Goal: Transaction & Acquisition: Purchase product/service

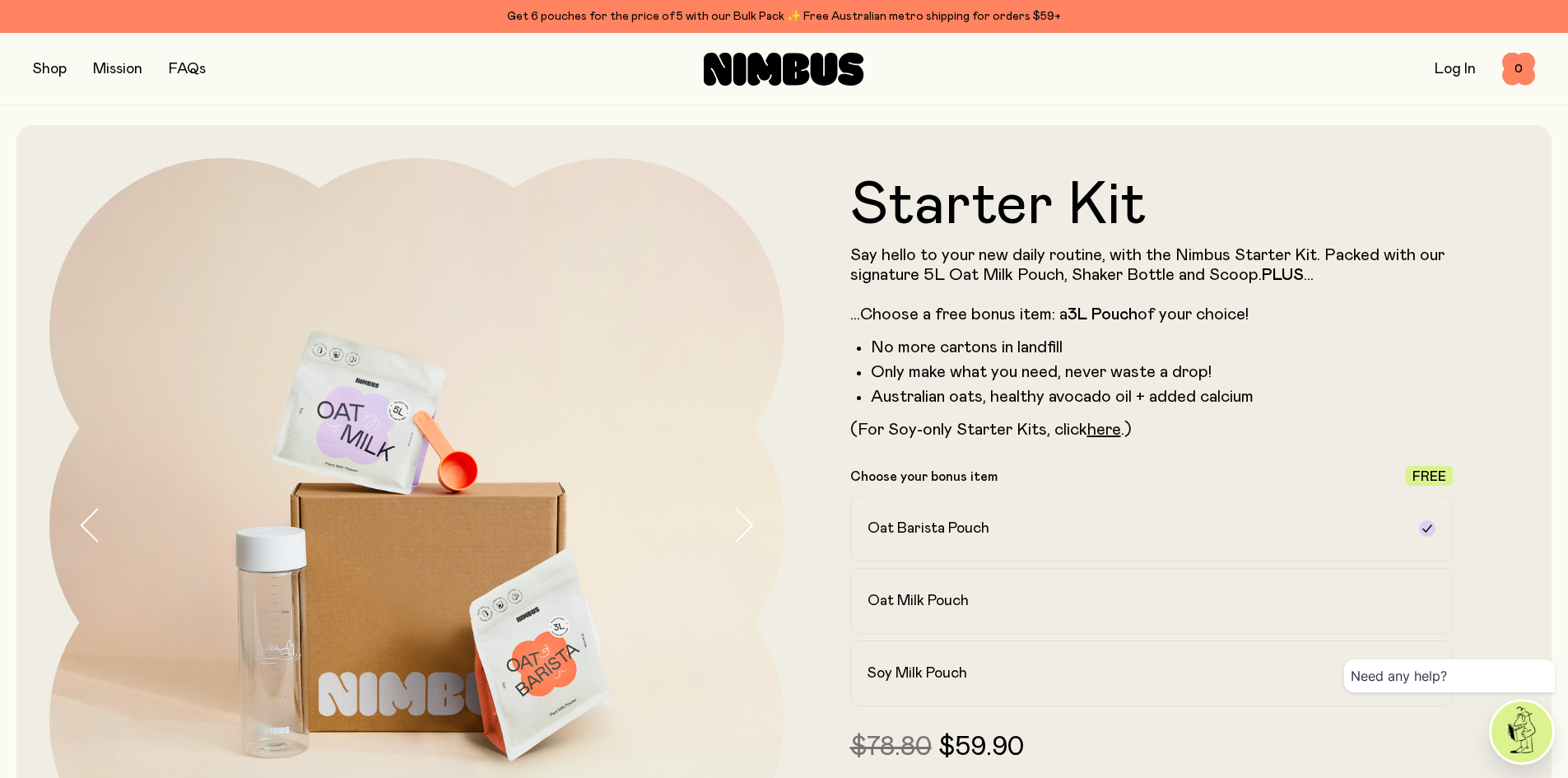
click at [742, 68] on icon at bounding box center [740, 69] width 13 height 33
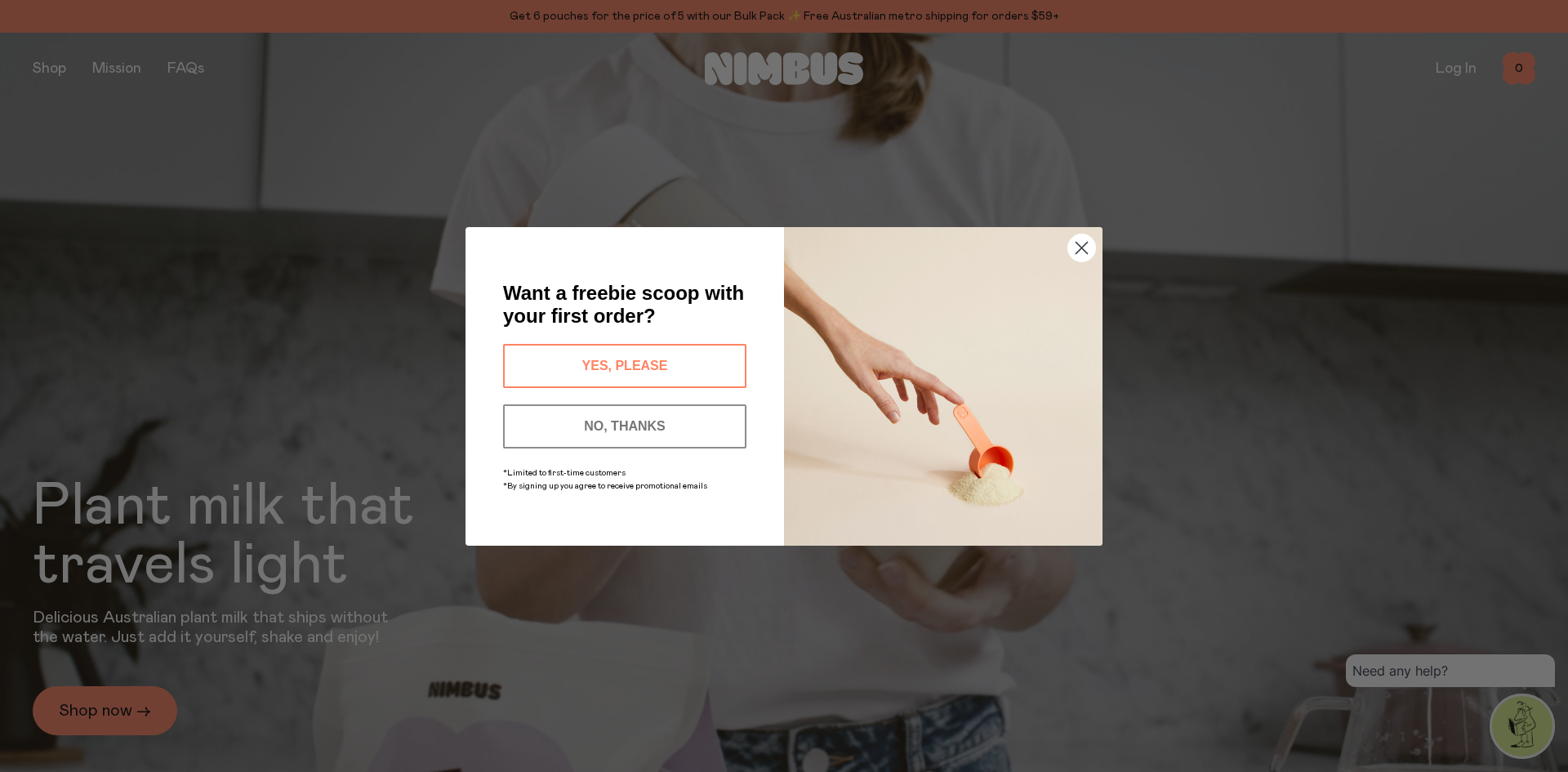
click at [626, 360] on button "YES, PLEASE" at bounding box center [624, 366] width 243 height 44
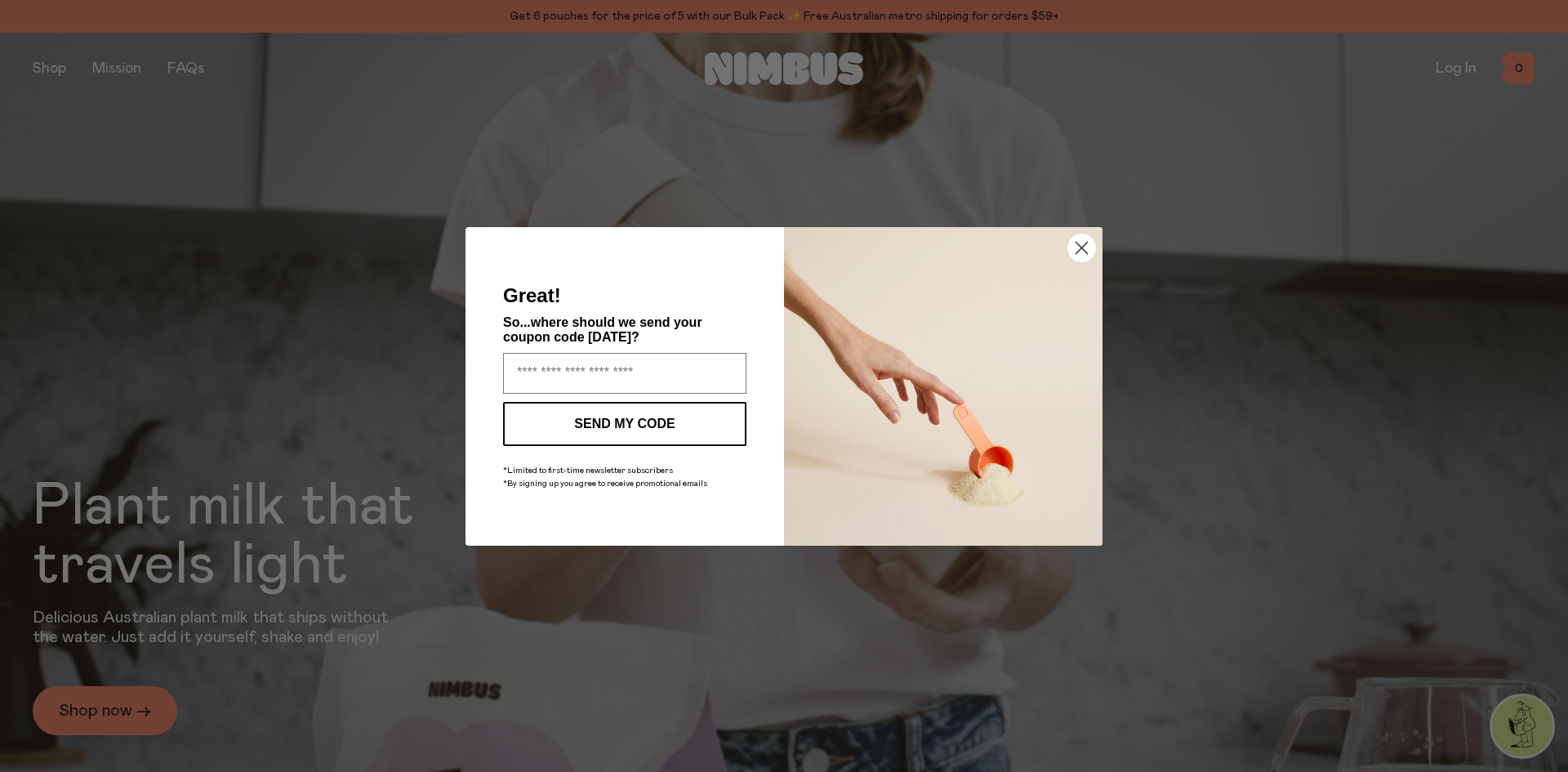
click at [1086, 250] on circle "Close dialog" at bounding box center [1082, 247] width 27 height 27
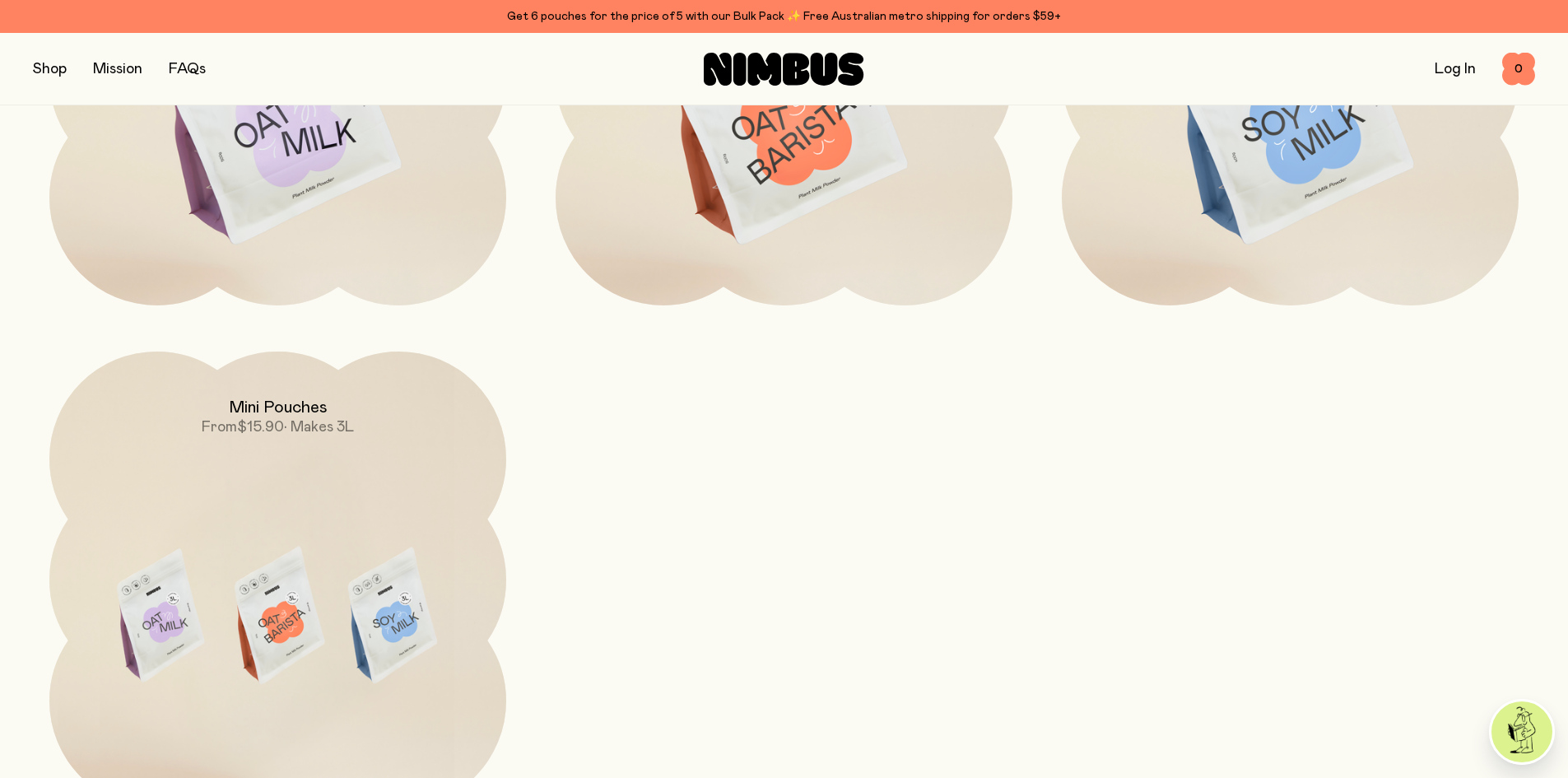
scroll to position [1811, 0]
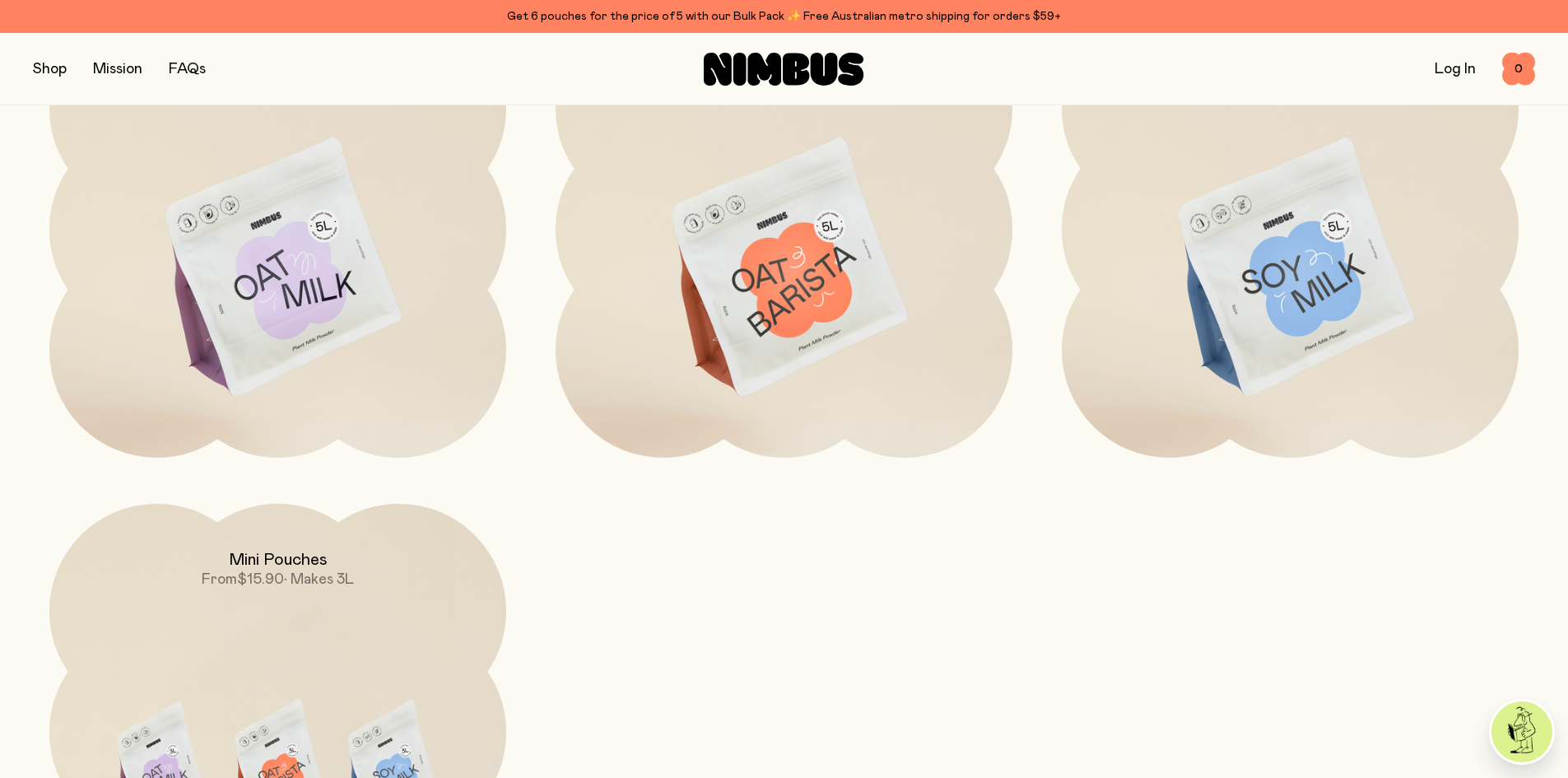
click at [1302, 253] on img at bounding box center [1290, 269] width 456 height 537
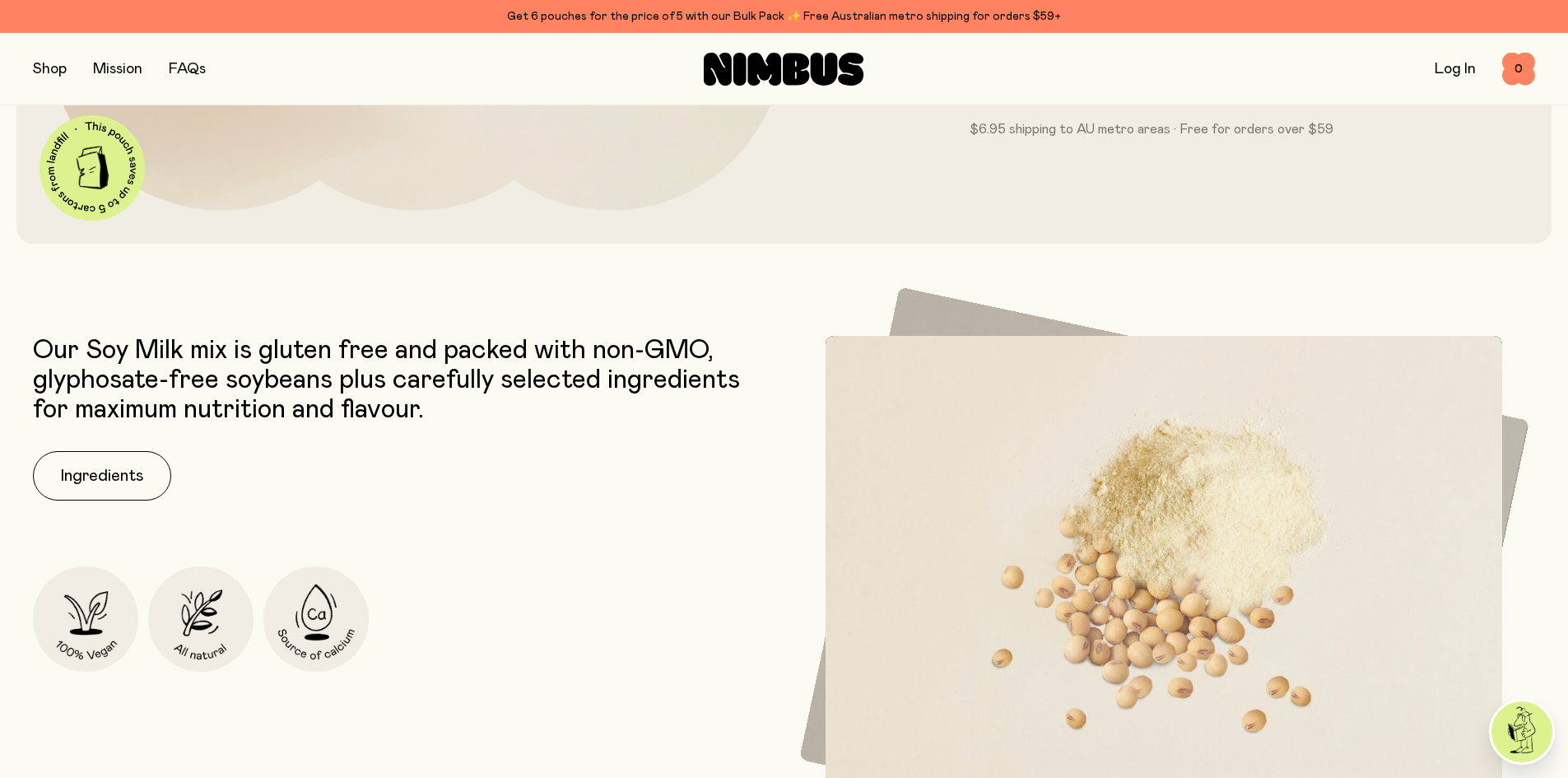
scroll to position [823, 0]
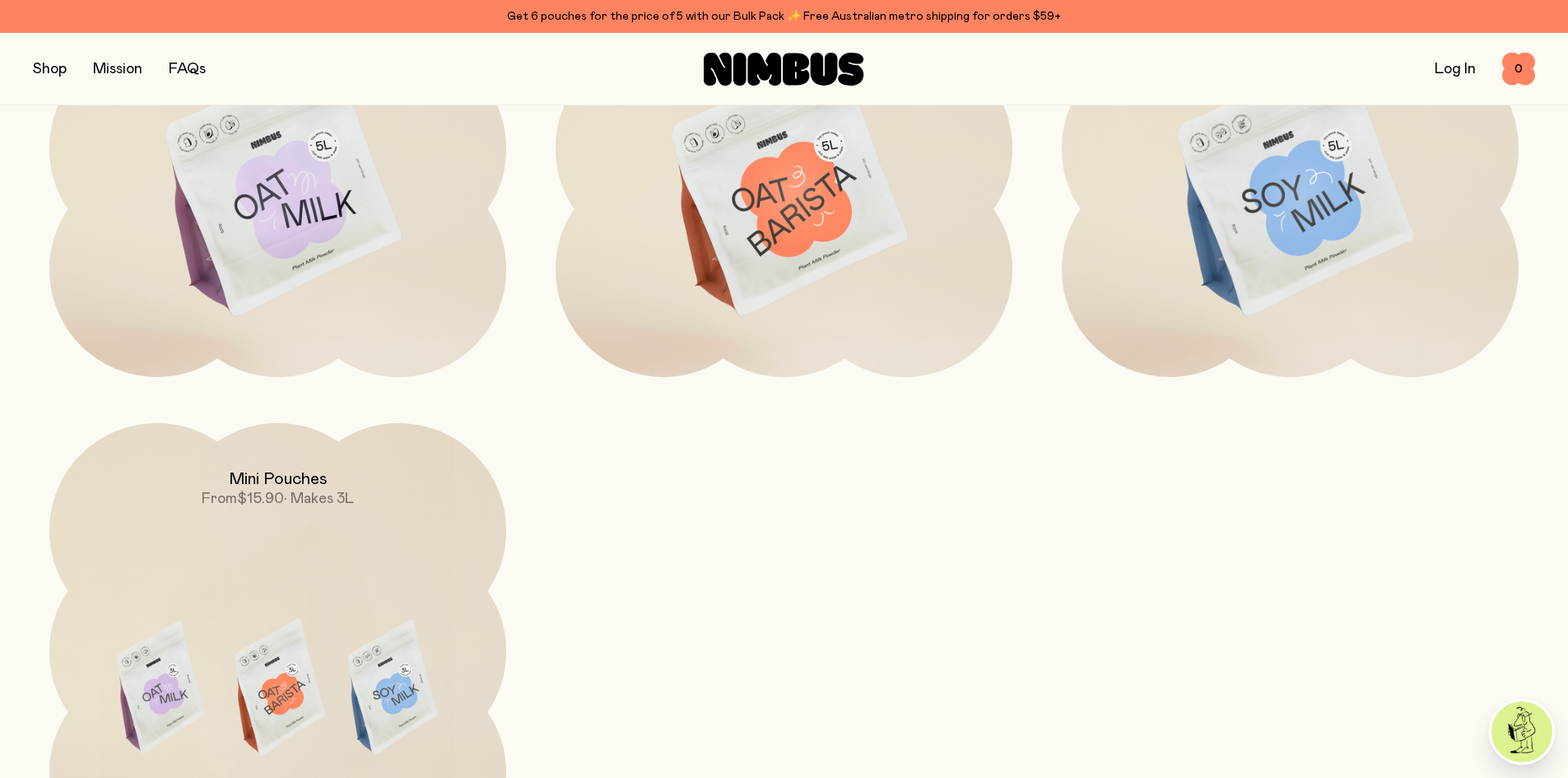
scroll to position [2058, 0]
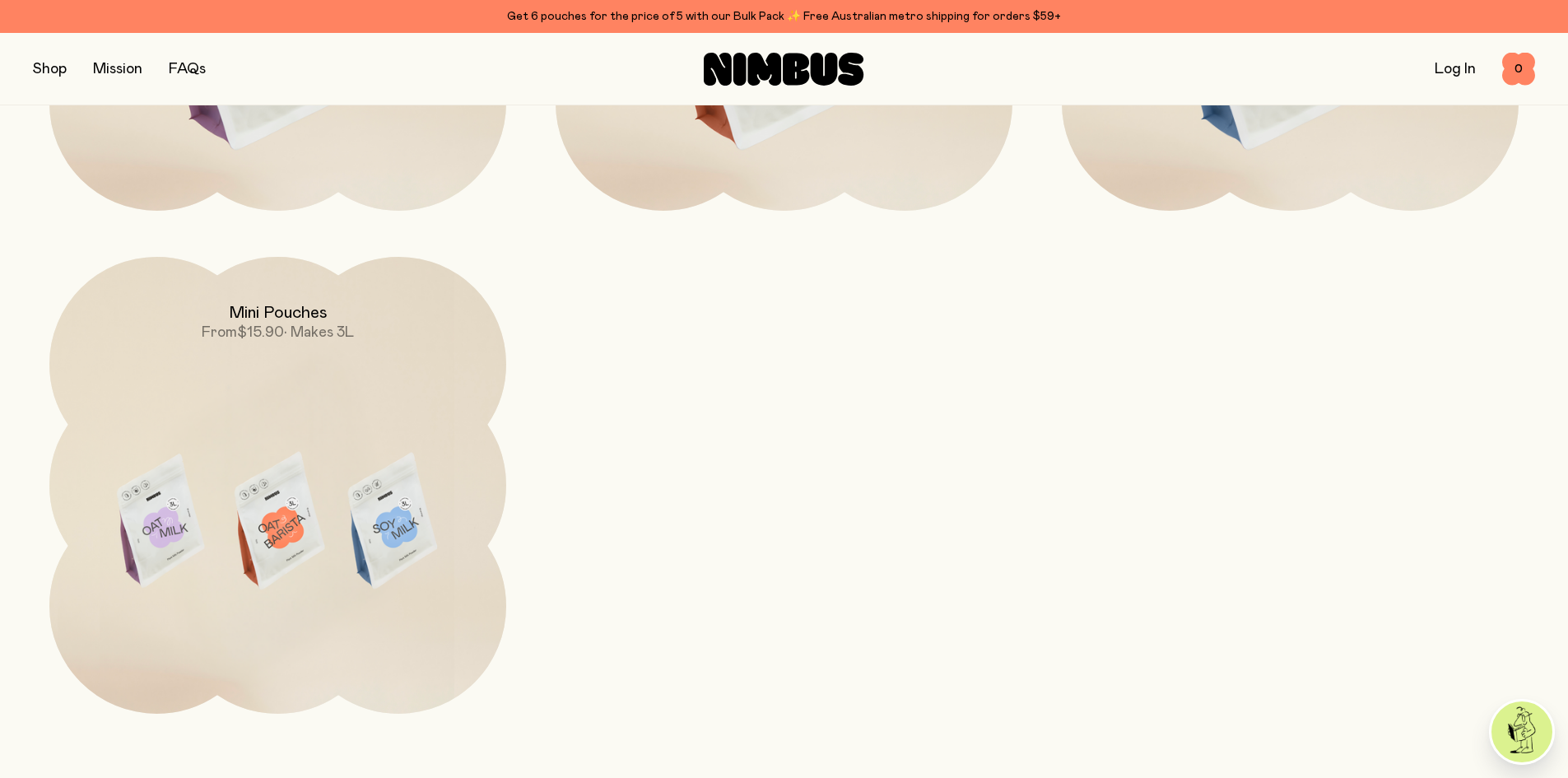
click at [329, 429] on img at bounding box center [277, 525] width 456 height 537
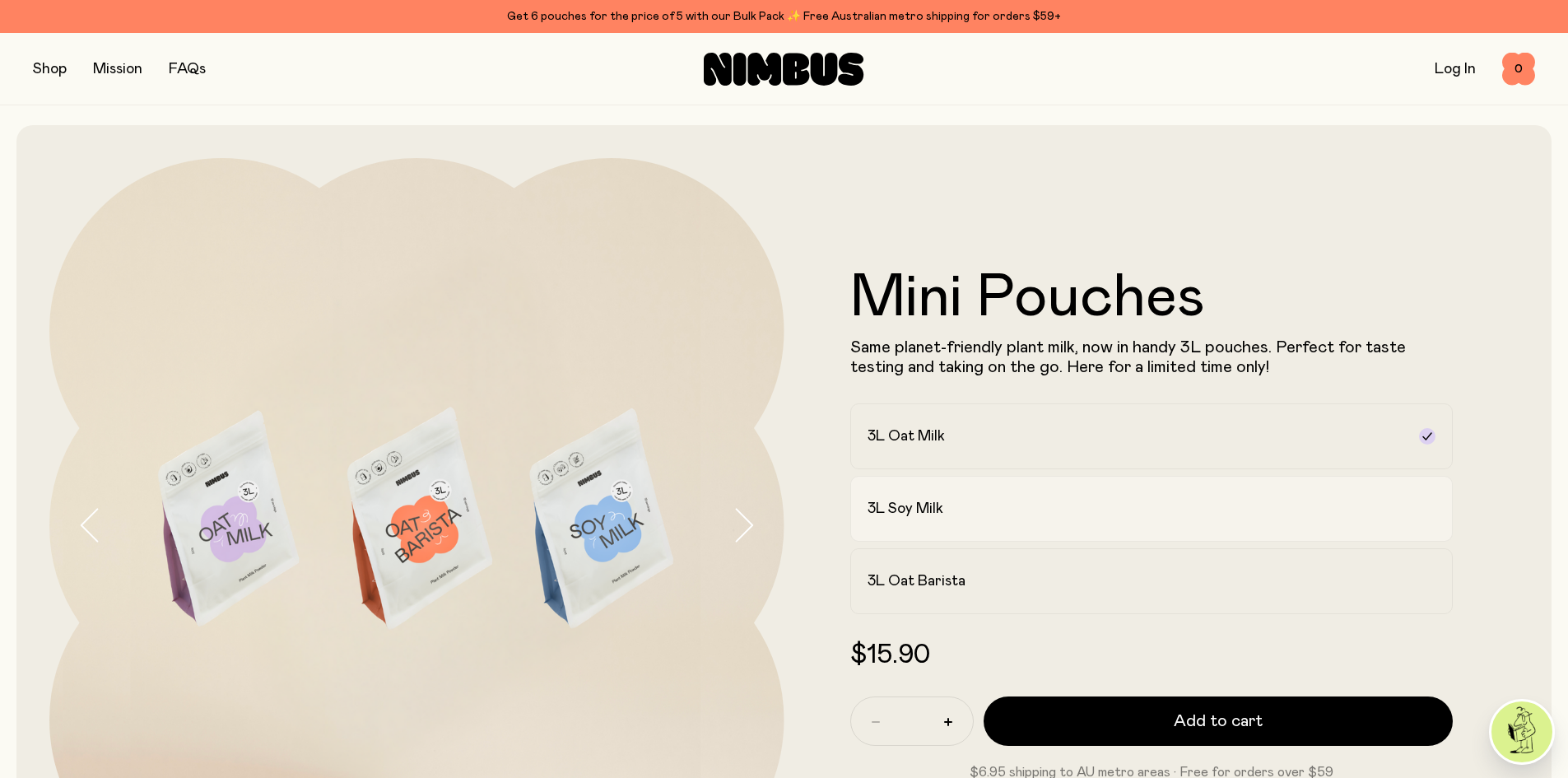
click at [1020, 514] on div "3L Soy Milk" at bounding box center [1137, 509] width 539 height 20
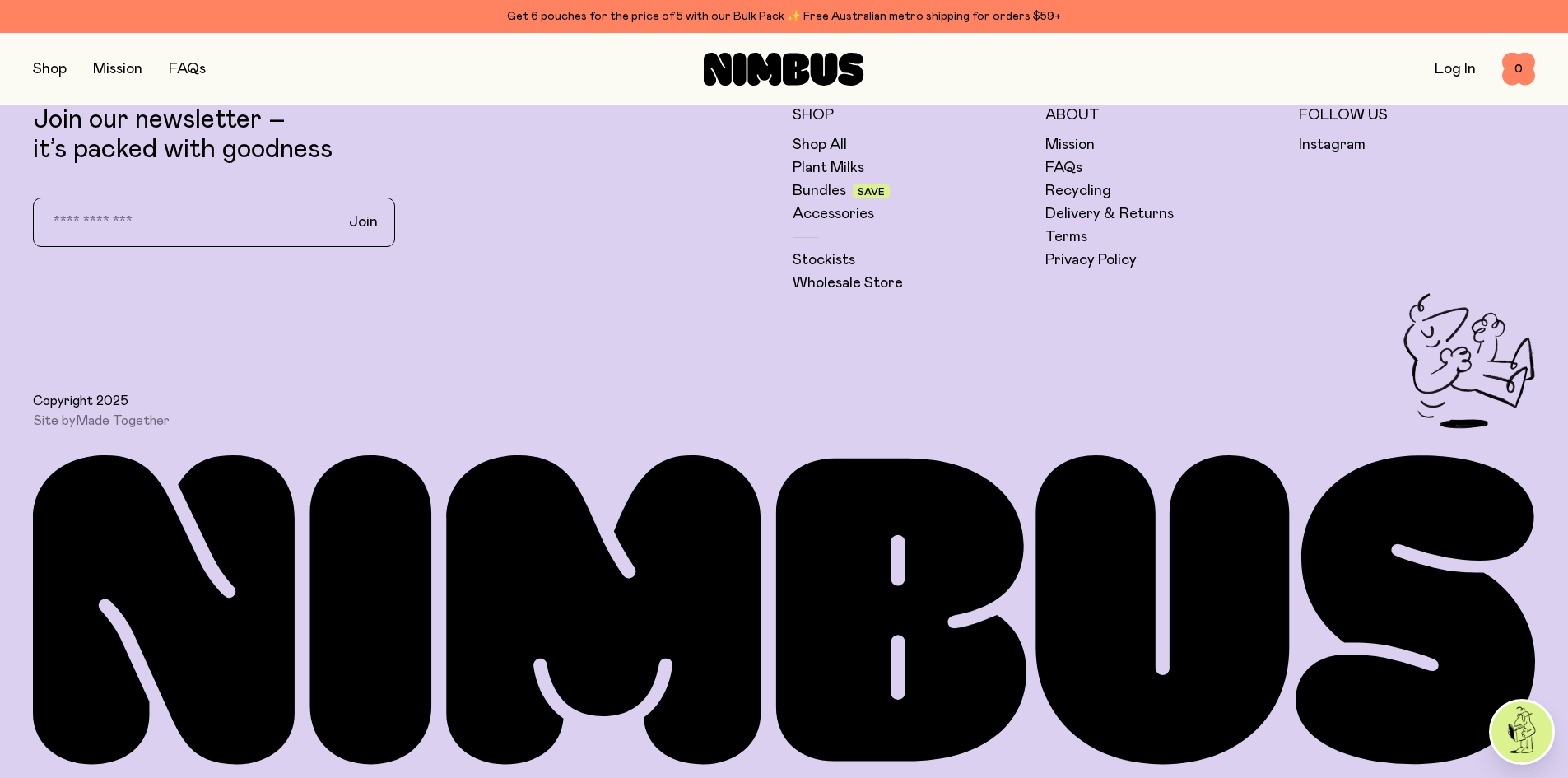
scroll to position [1930, 0]
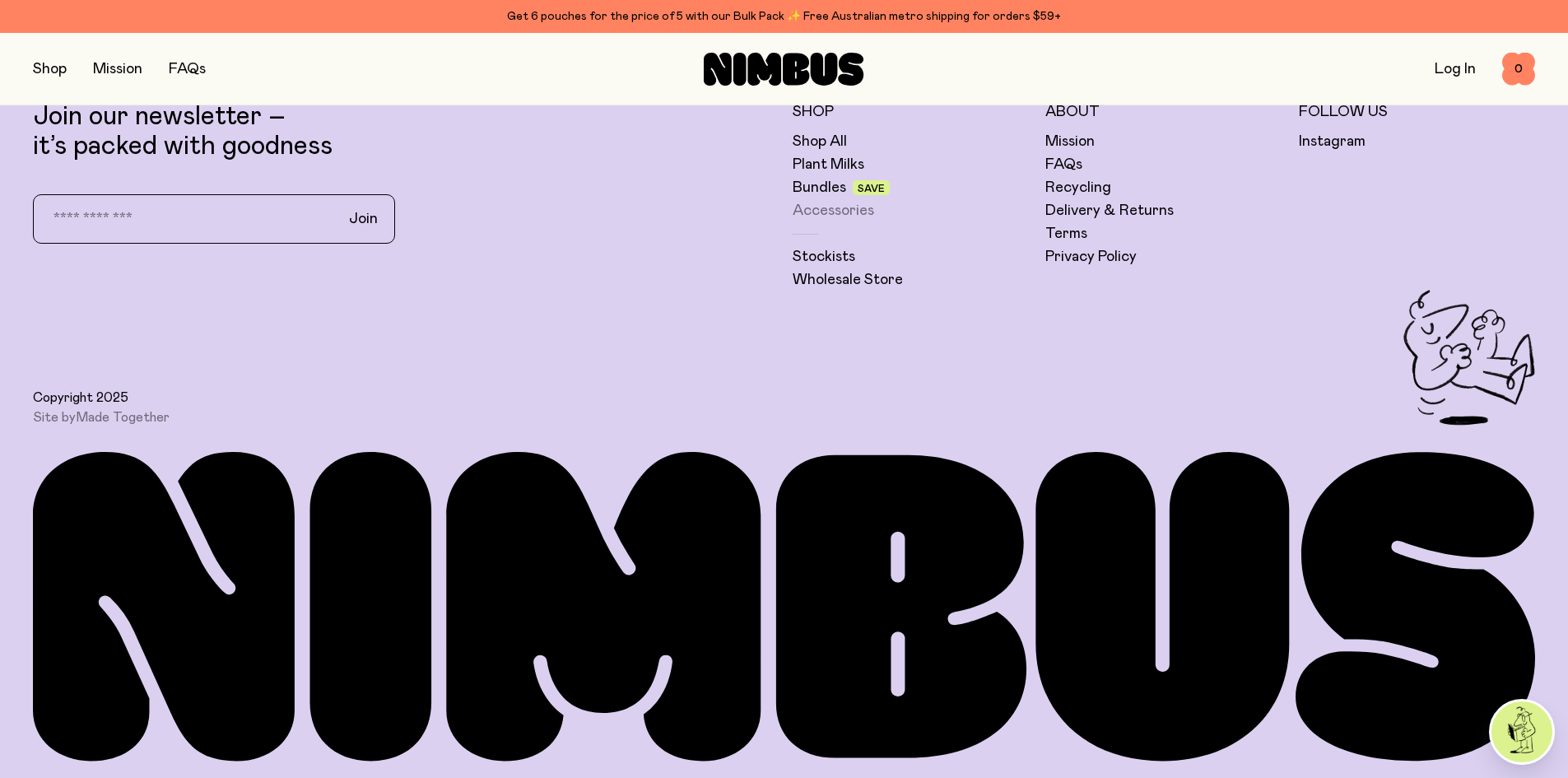
click at [811, 214] on link "Accessories" at bounding box center [833, 211] width 81 height 20
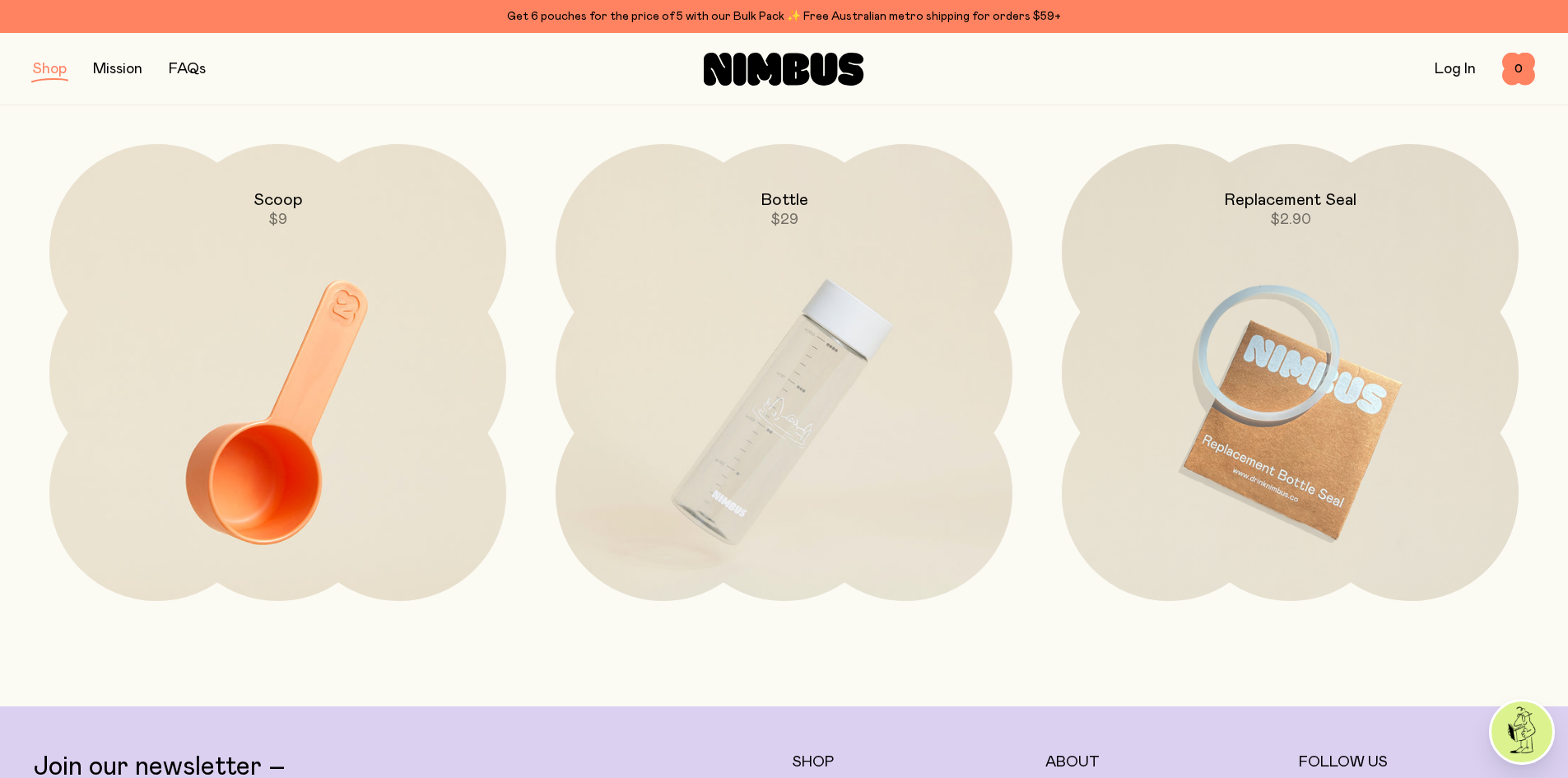
scroll to position [82, 0]
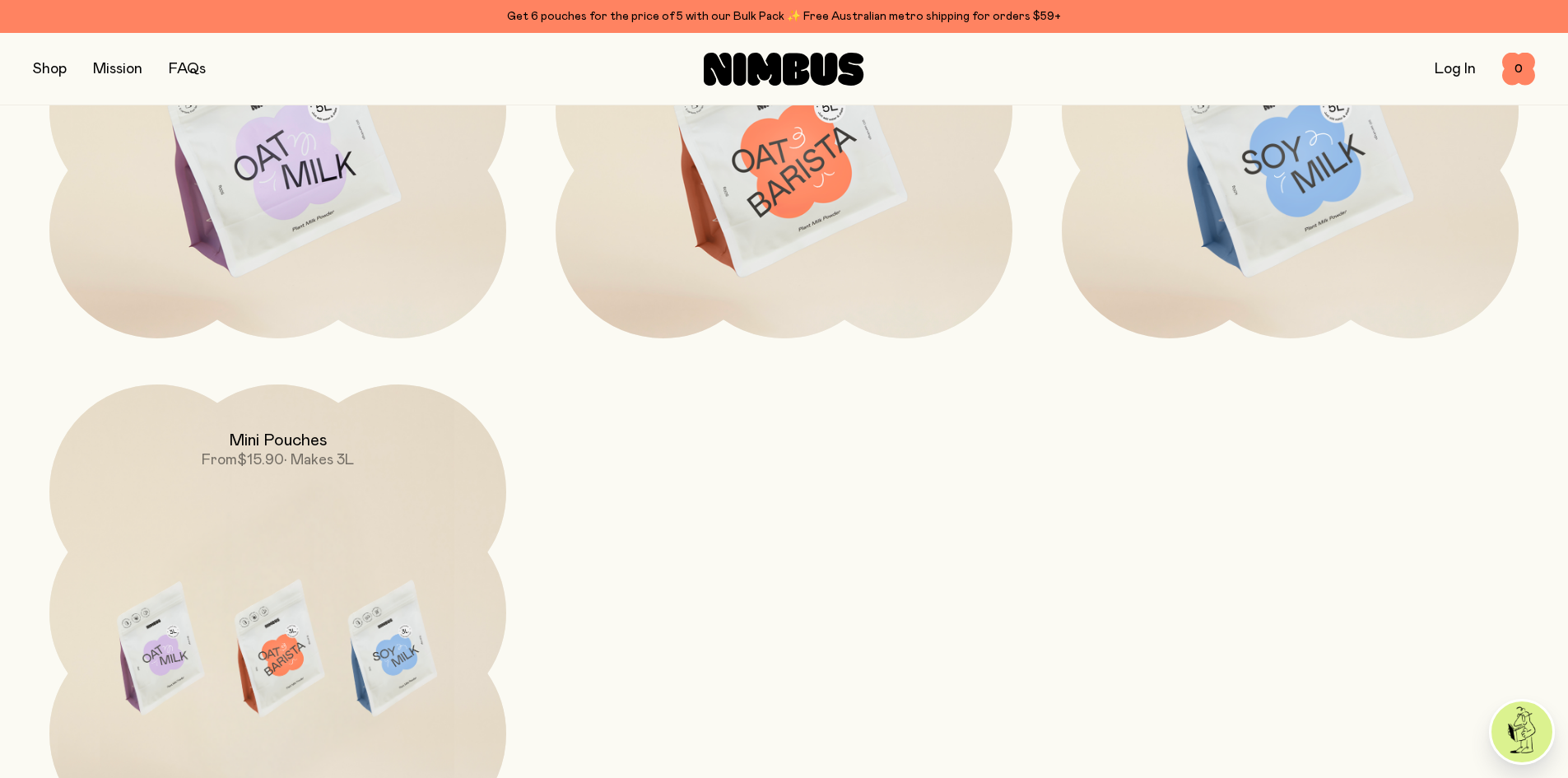
scroll to position [2058, 0]
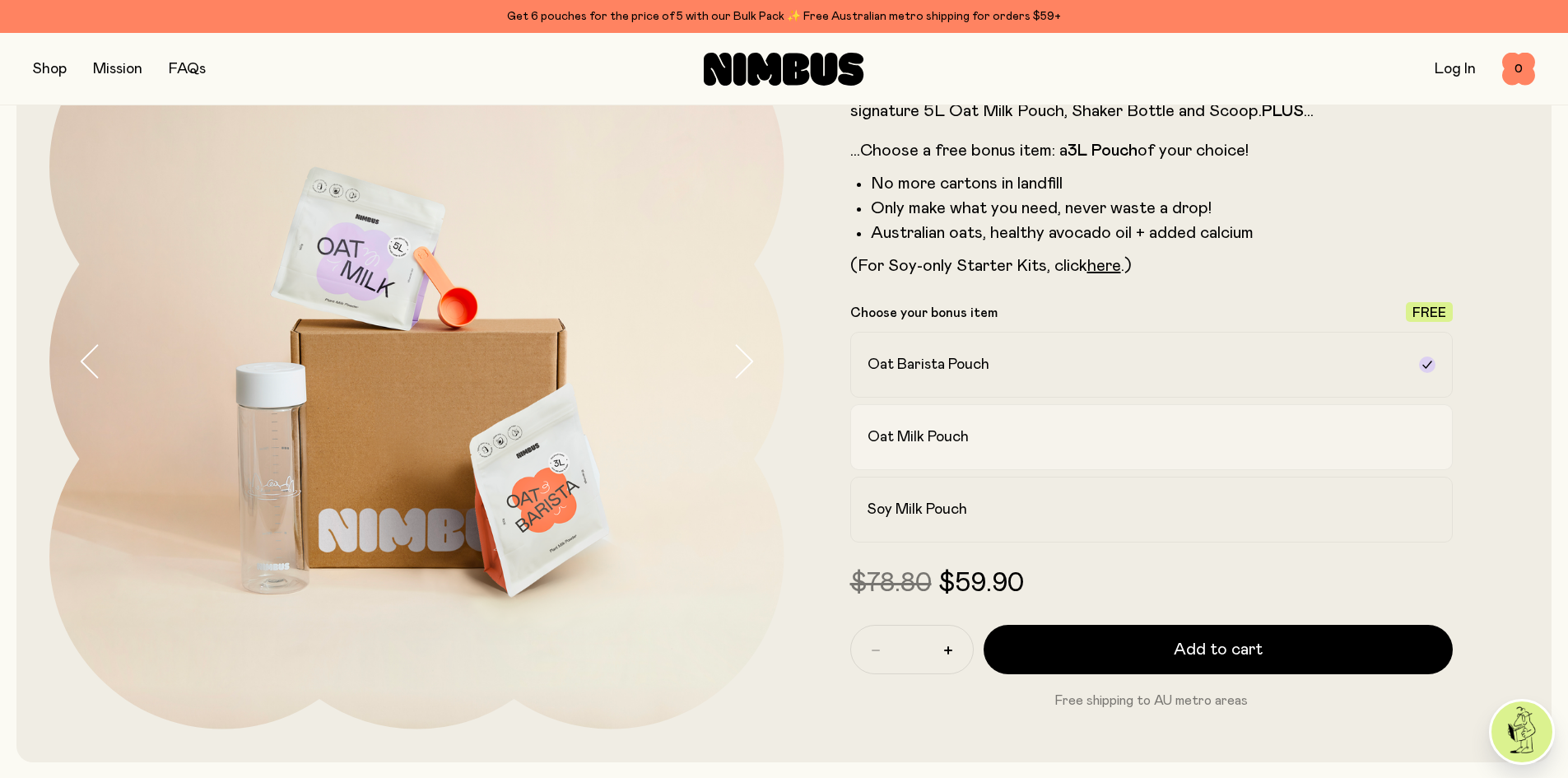
scroll to position [165, 0]
click at [1050, 518] on div "Soy Milk Pouch" at bounding box center [1137, 509] width 539 height 20
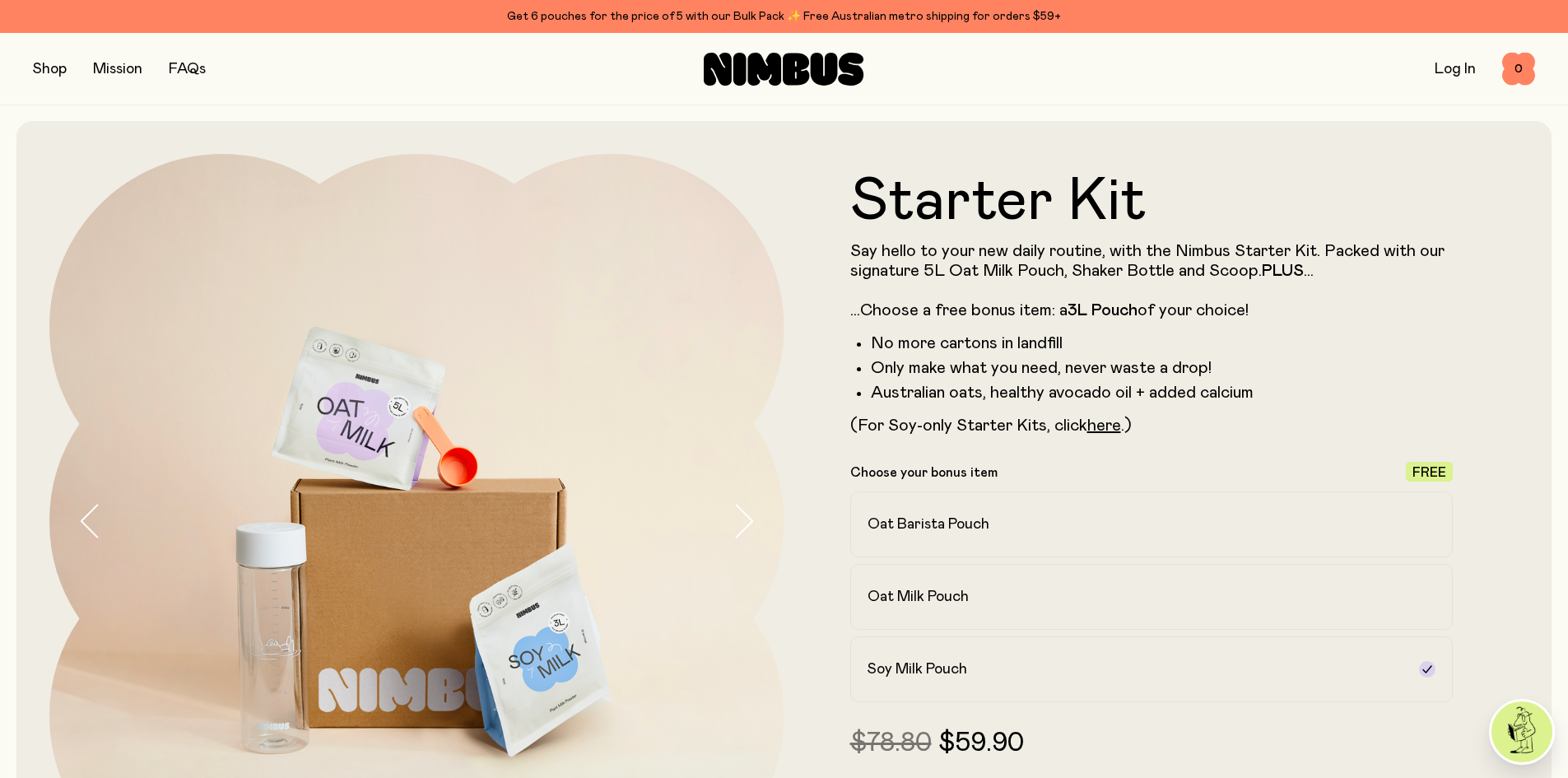
scroll to position [0, 0]
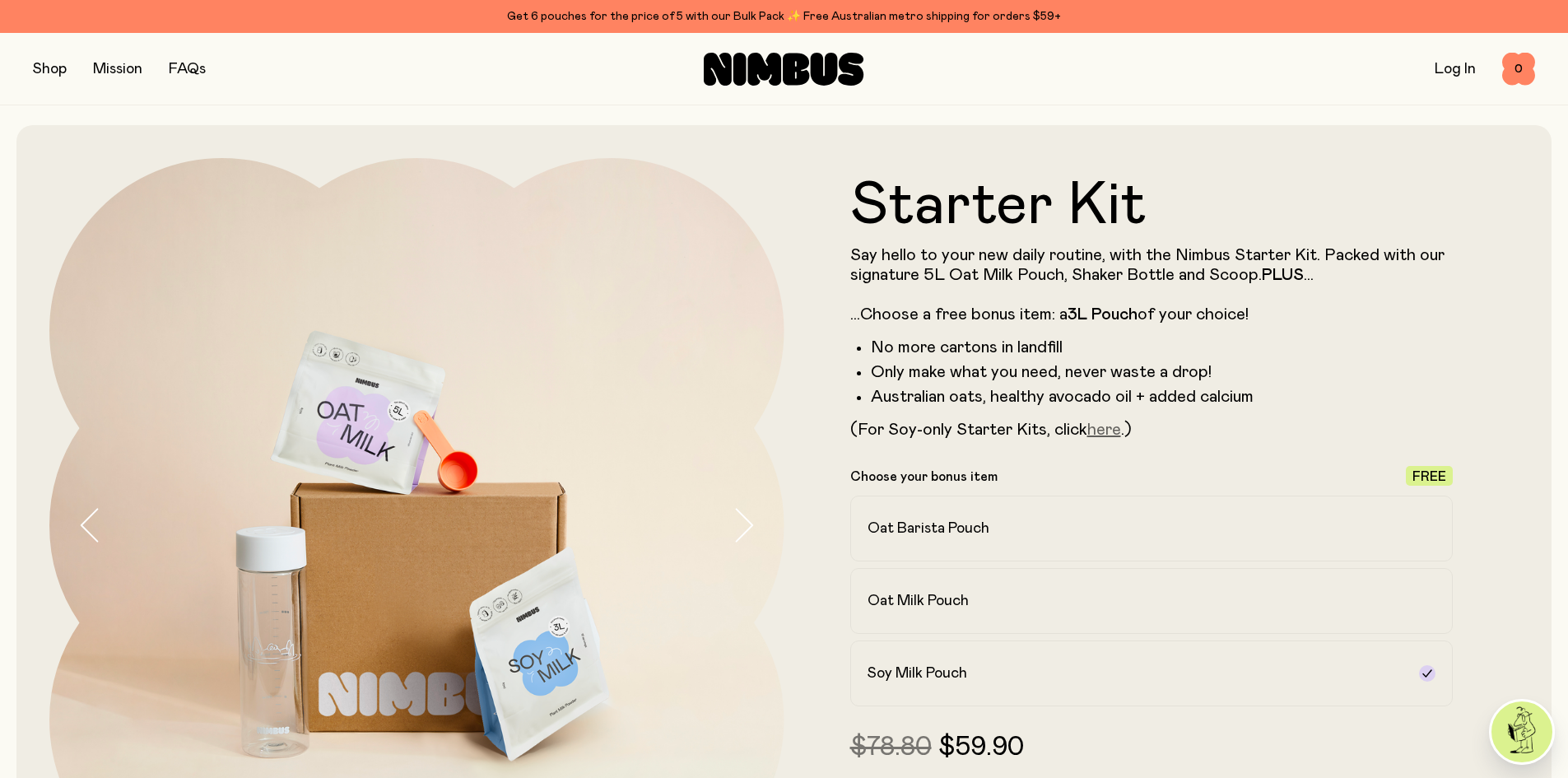
click at [1099, 429] on link "here" at bounding box center [1104, 430] width 34 height 17
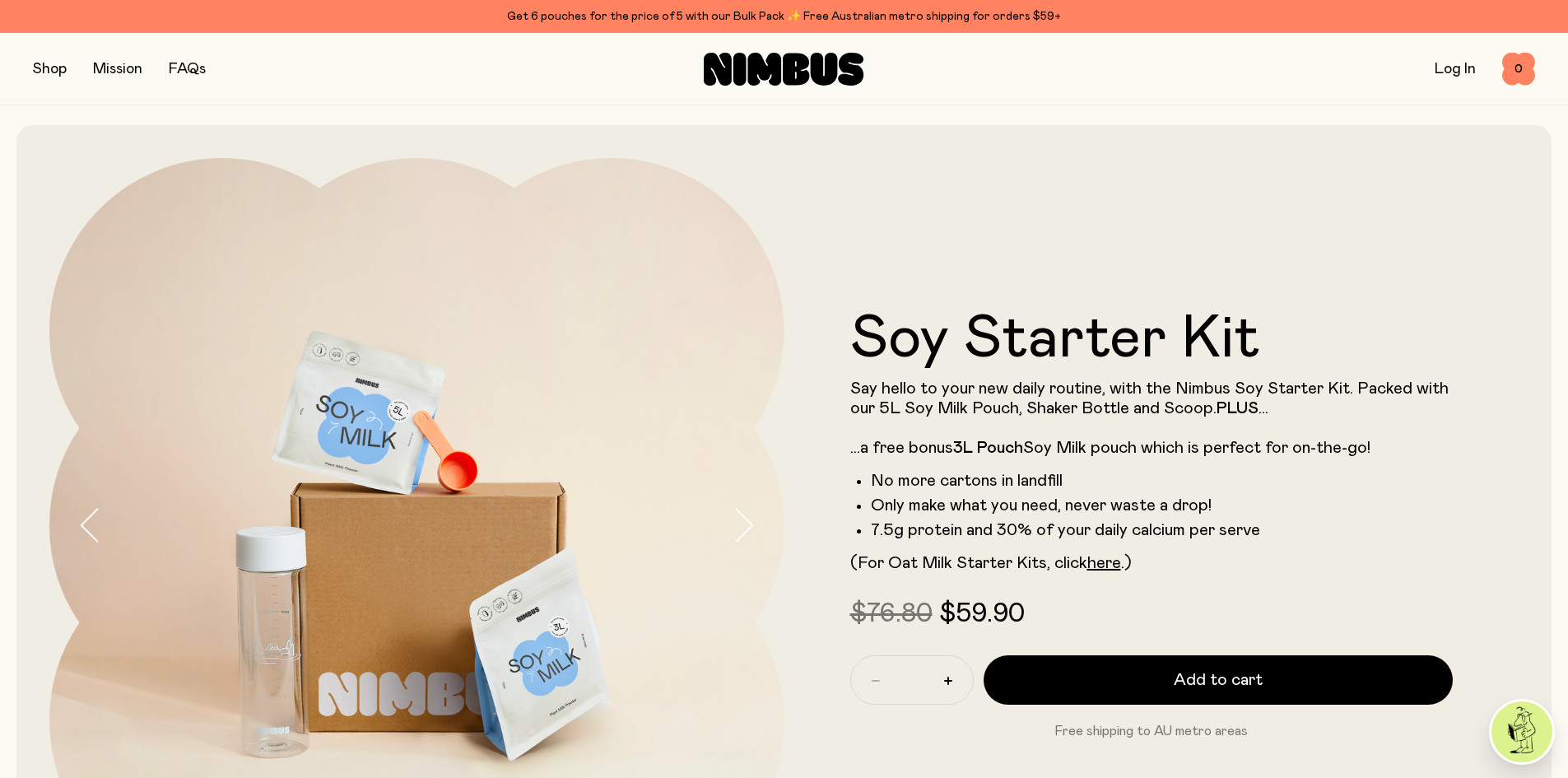
click at [50, 70] on button "button" at bounding box center [49, 70] width 34 height 23
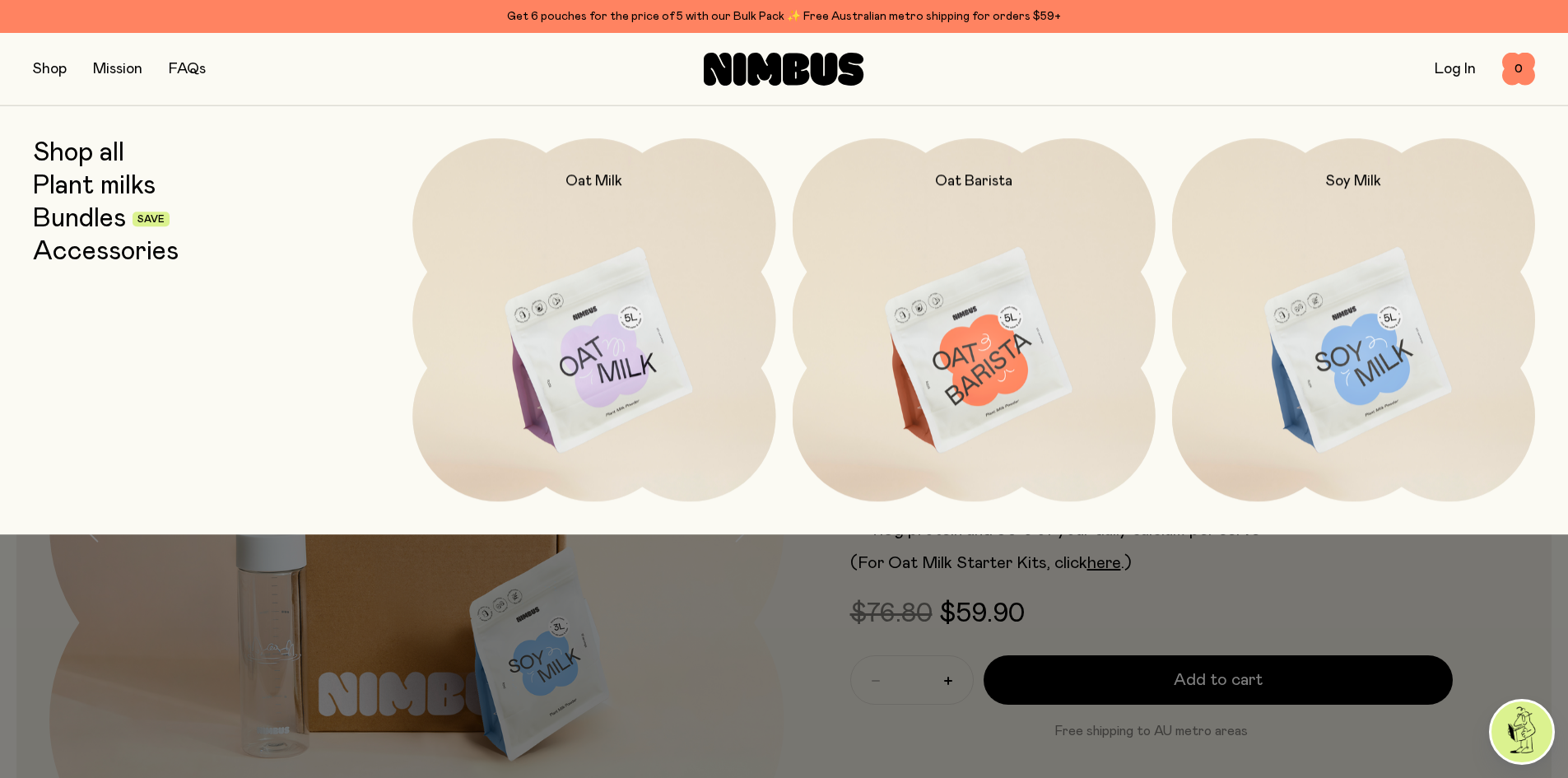
click at [1344, 353] on img at bounding box center [1354, 351] width 363 height 426
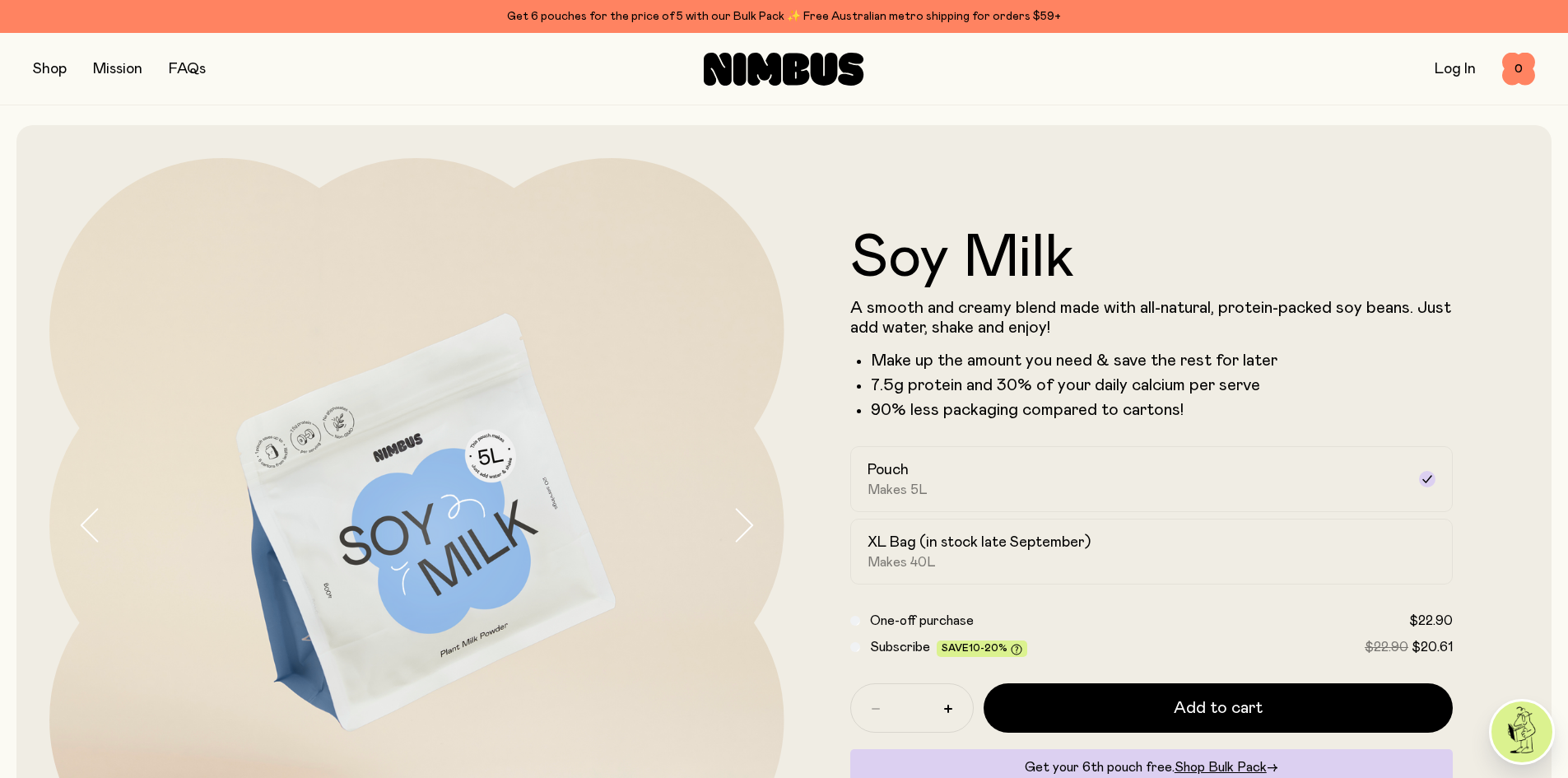
drag, startPoint x: 59, startPoint y: 0, endPoint x: 1298, endPoint y: 81, distance: 1241.6
click at [1298, 81] on div "Log In 0 0" at bounding box center [1285, 69] width 501 height 33
click at [46, 75] on button "button" at bounding box center [49, 70] width 34 height 23
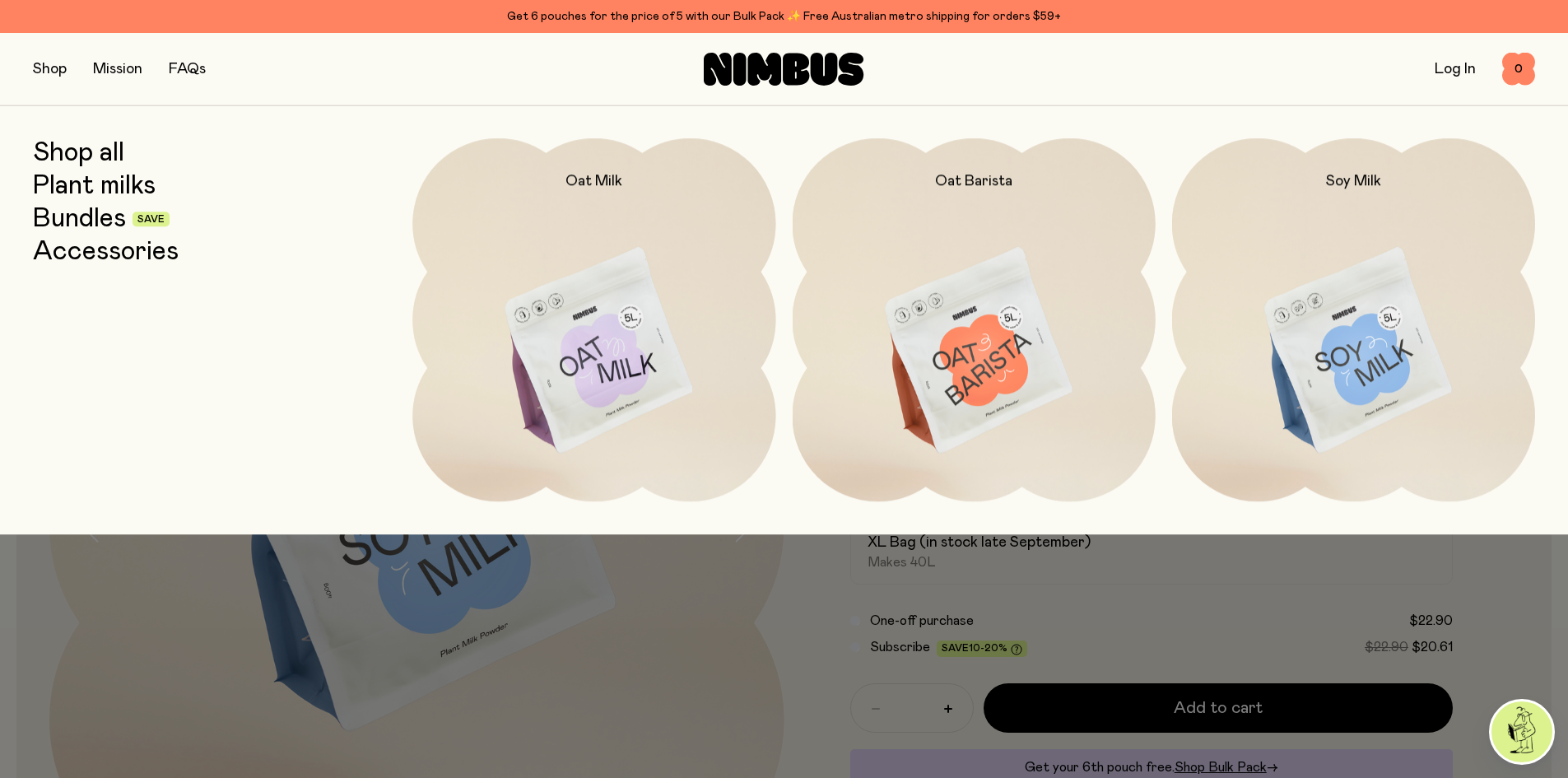
click at [93, 152] on link "Shop all" at bounding box center [78, 152] width 91 height 29
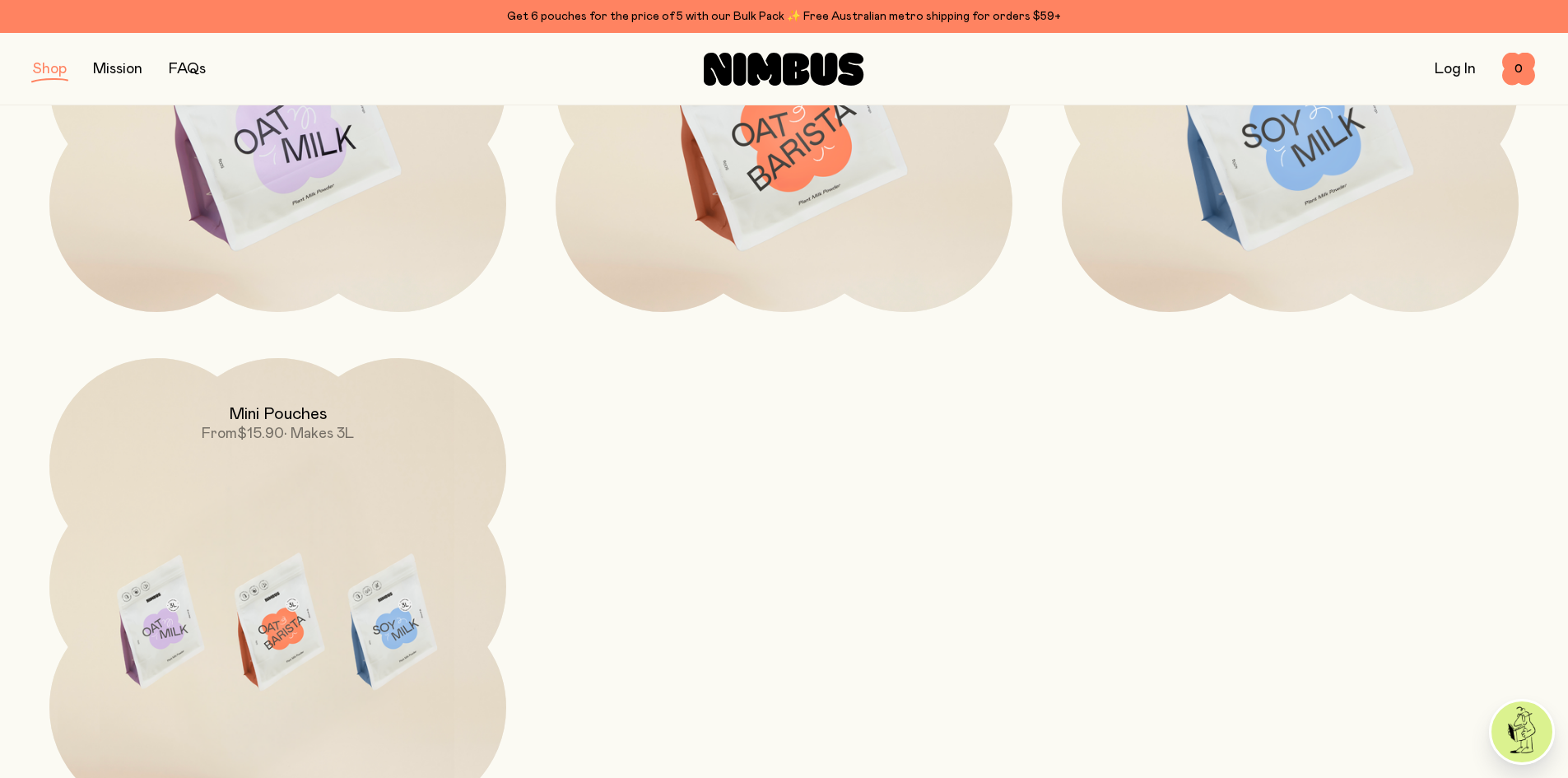
scroll to position [576, 0]
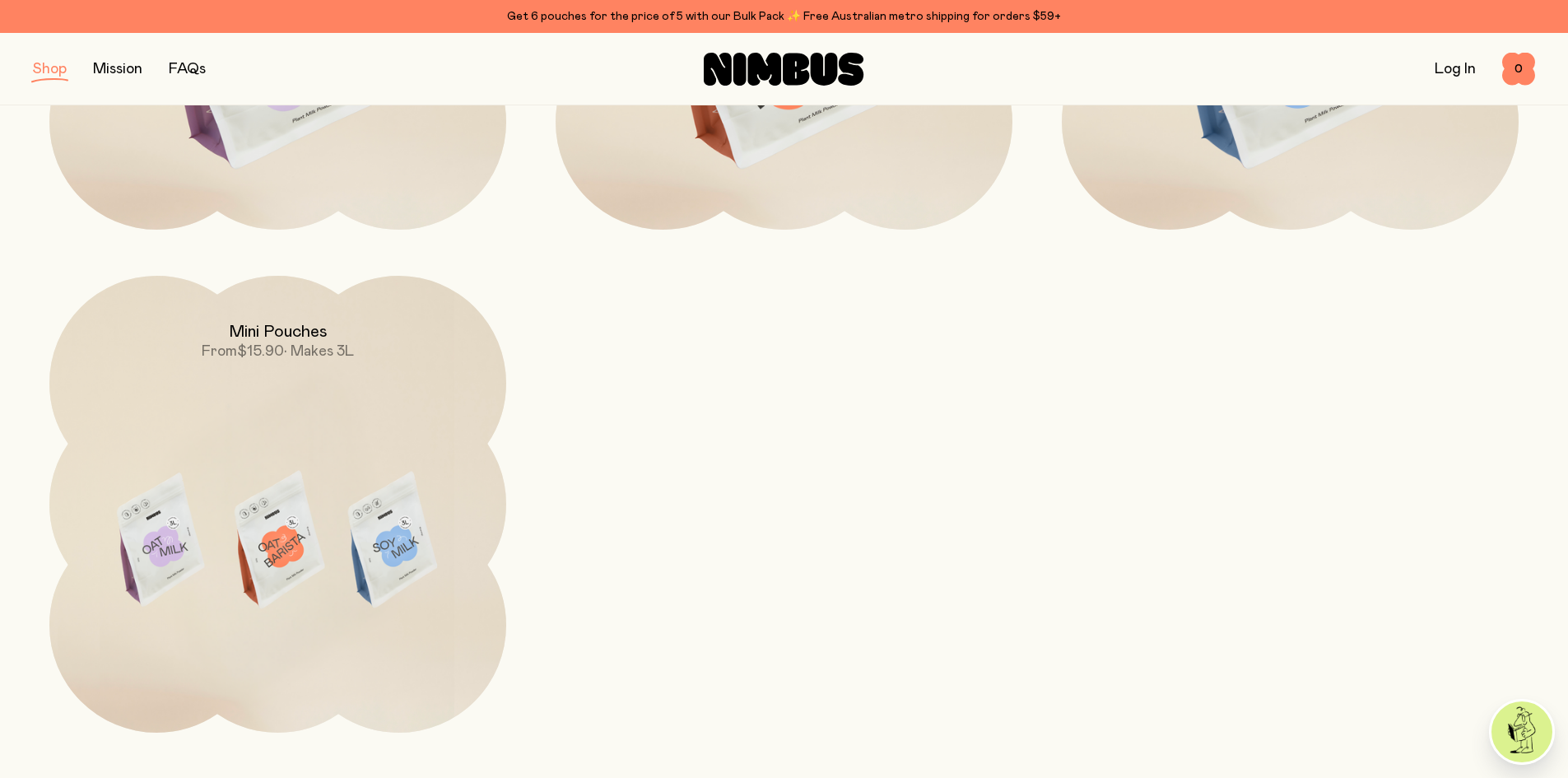
click at [300, 457] on img at bounding box center [277, 544] width 456 height 537
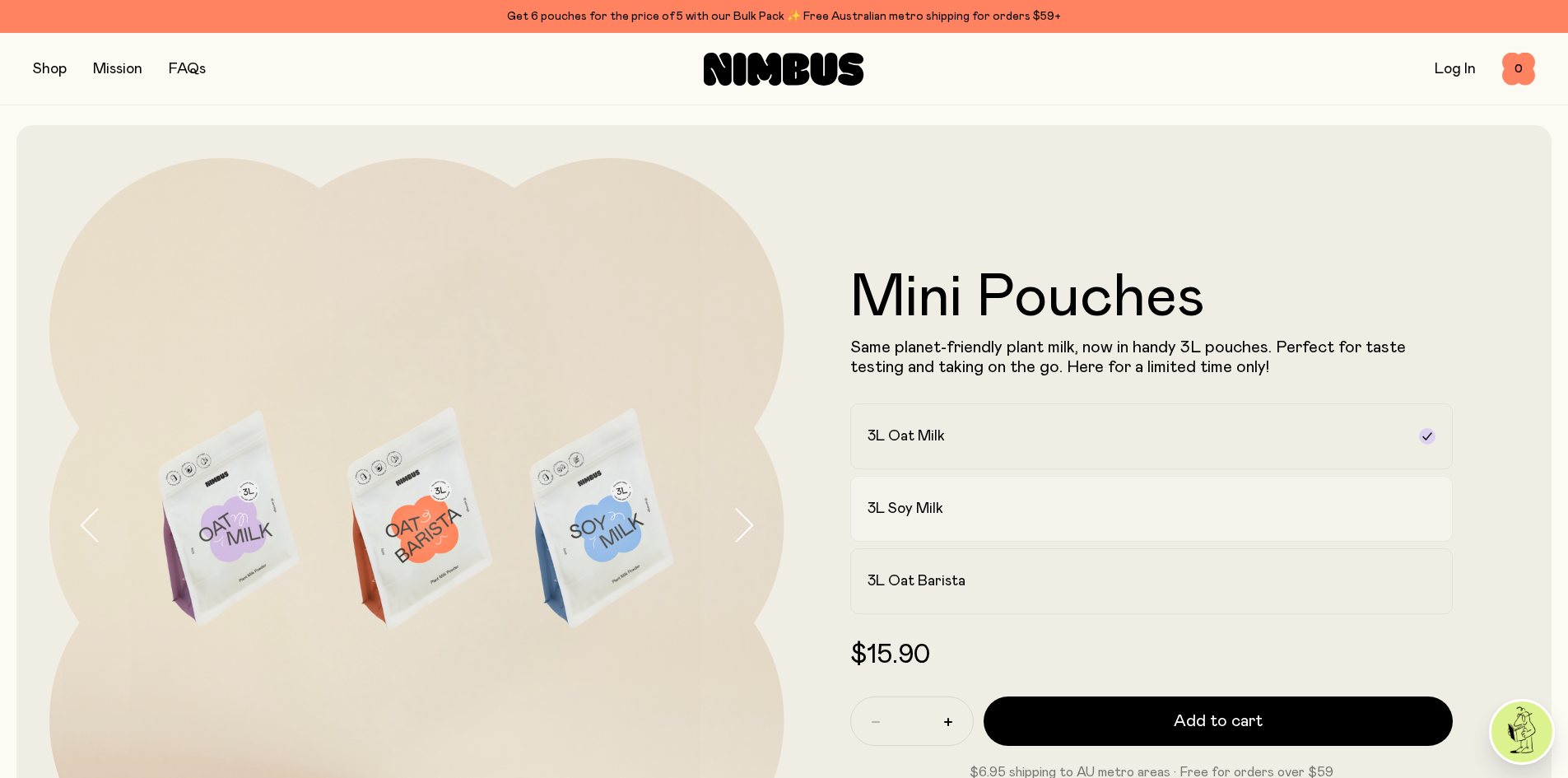
click at [1063, 512] on div "3L Soy Milk" at bounding box center [1137, 509] width 539 height 20
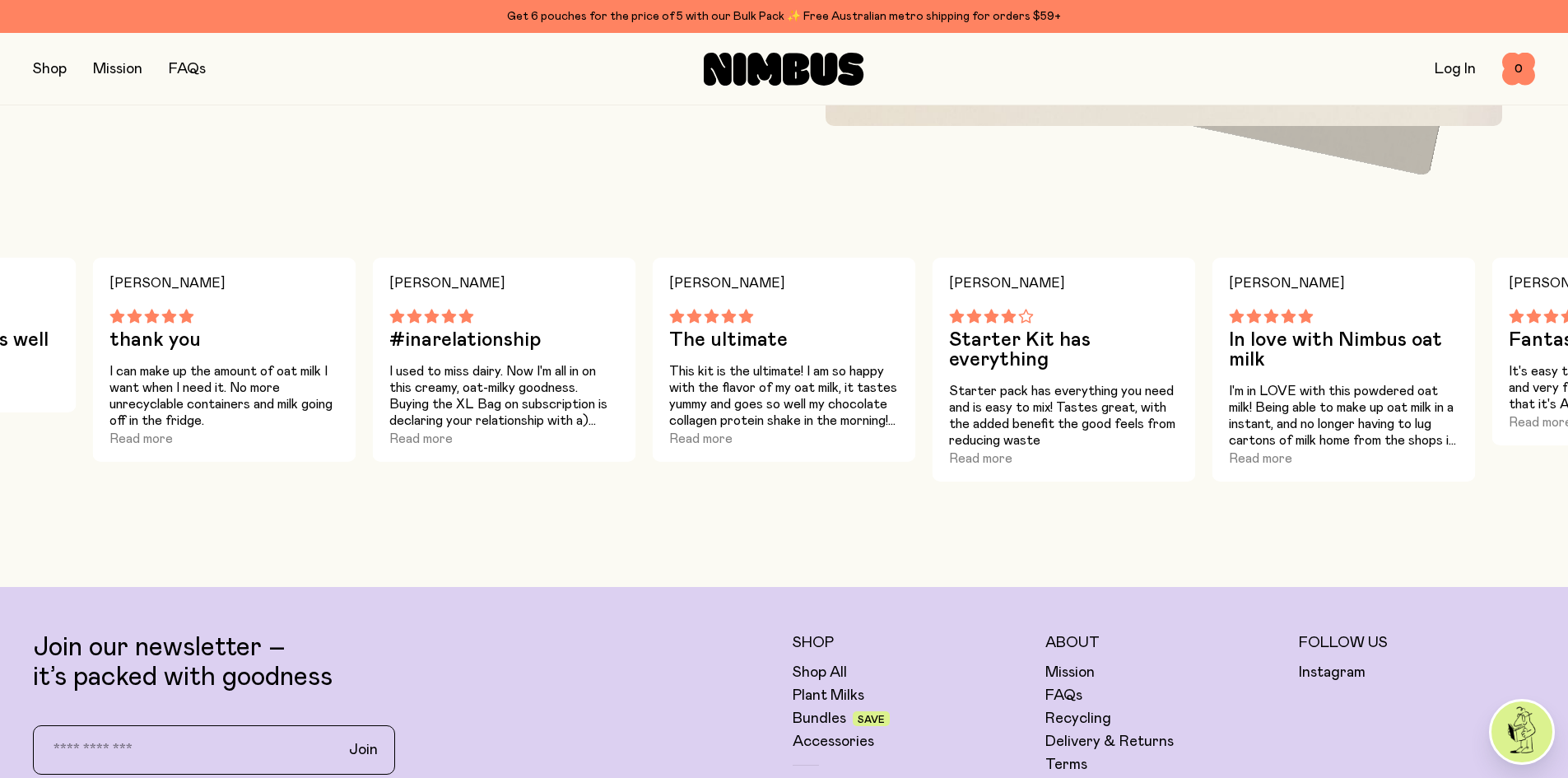
scroll to position [1893, 0]
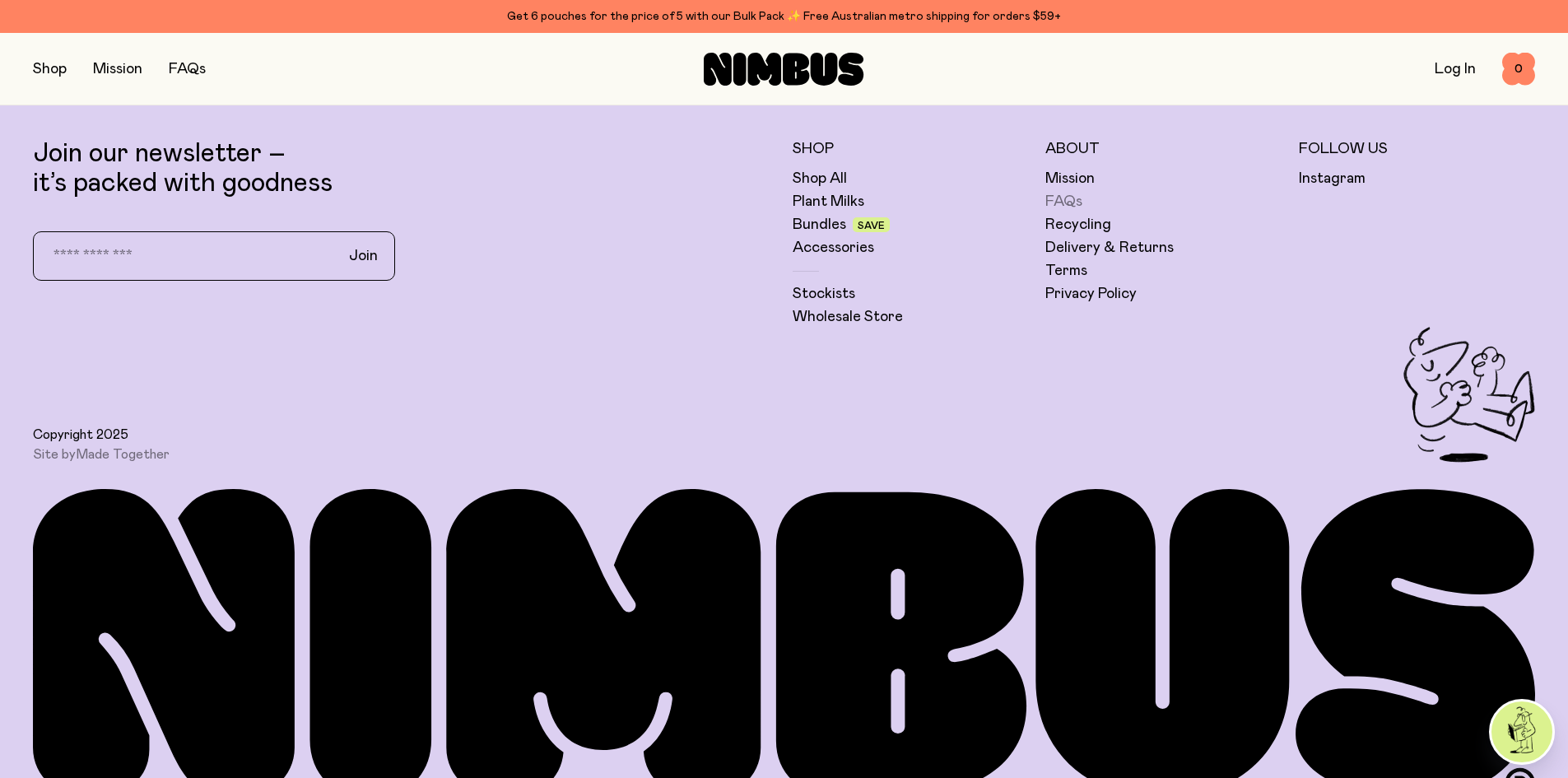
click at [1060, 196] on link "FAQs" at bounding box center [1064, 202] width 37 height 20
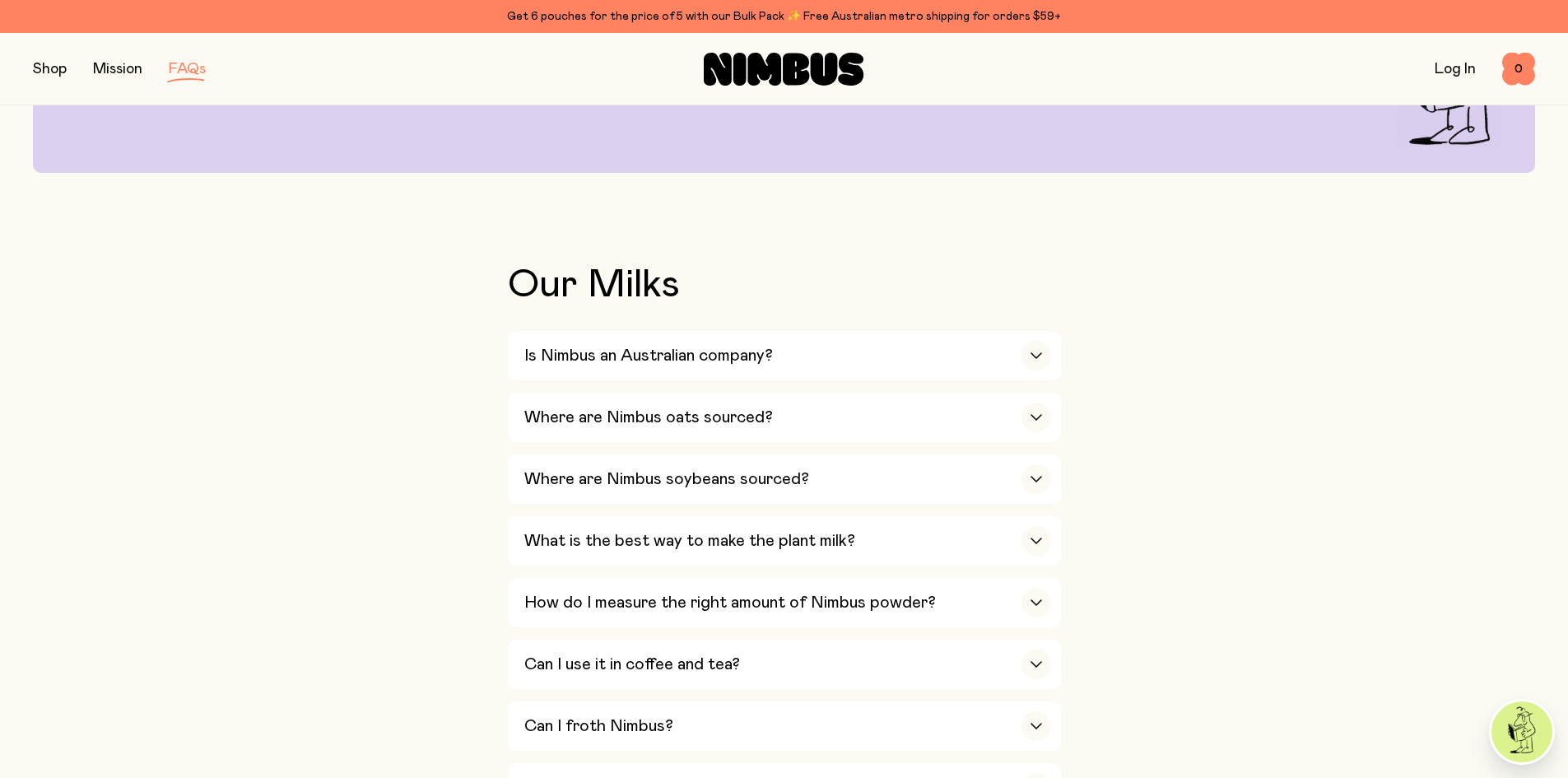
scroll to position [247, 0]
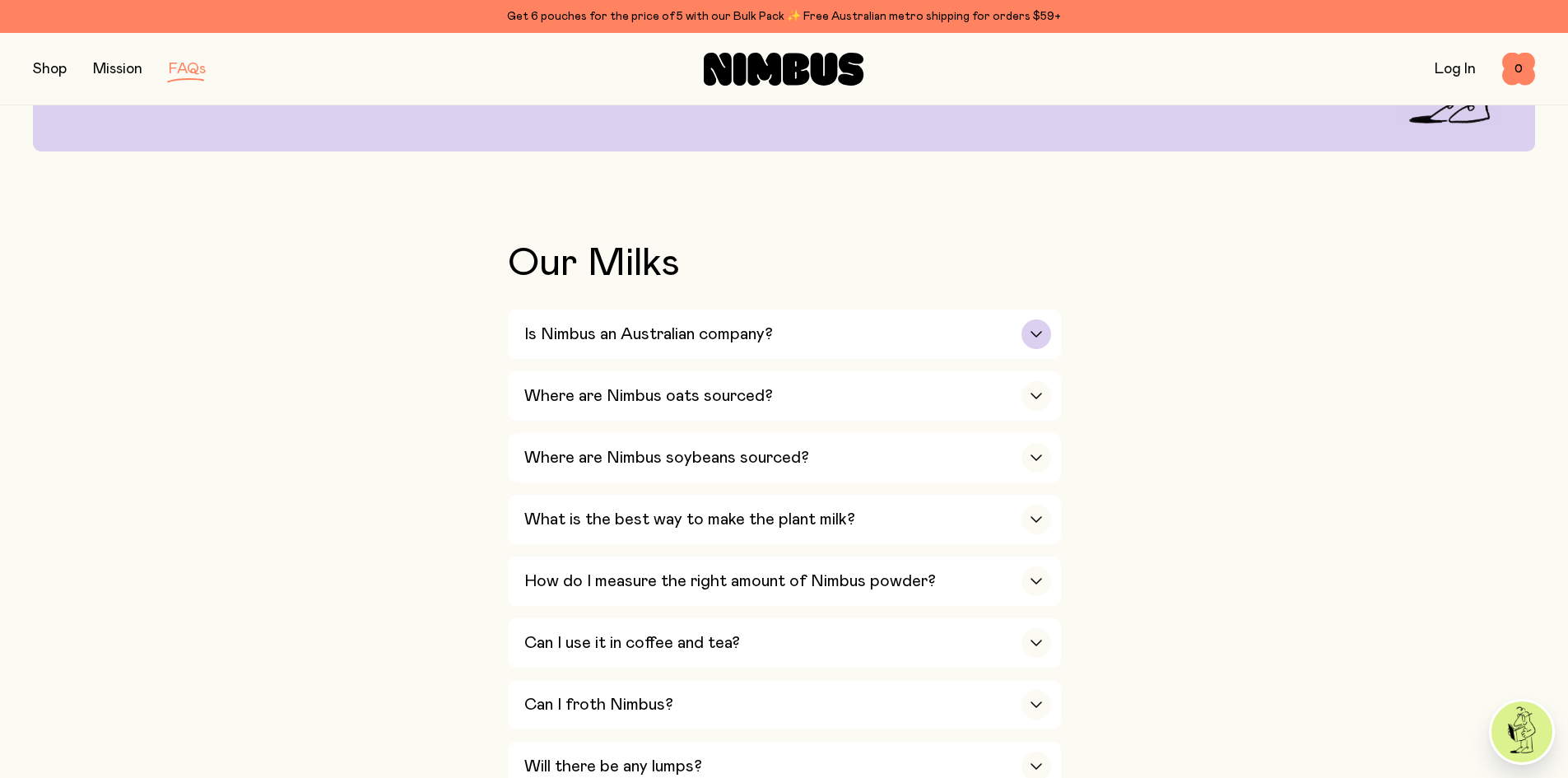
click at [1029, 337] on icon "button" at bounding box center [1036, 334] width 13 height 7
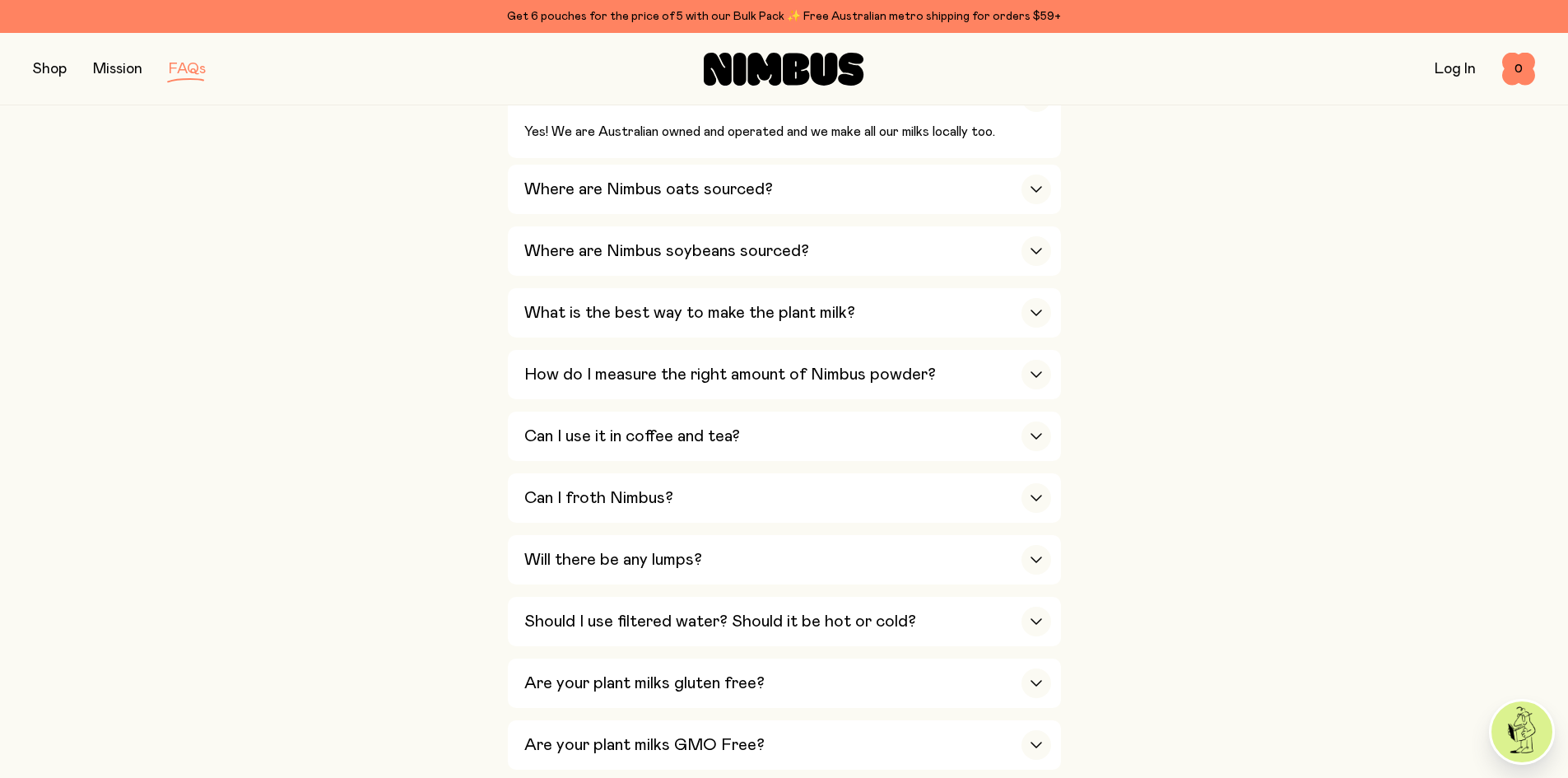
scroll to position [494, 0]
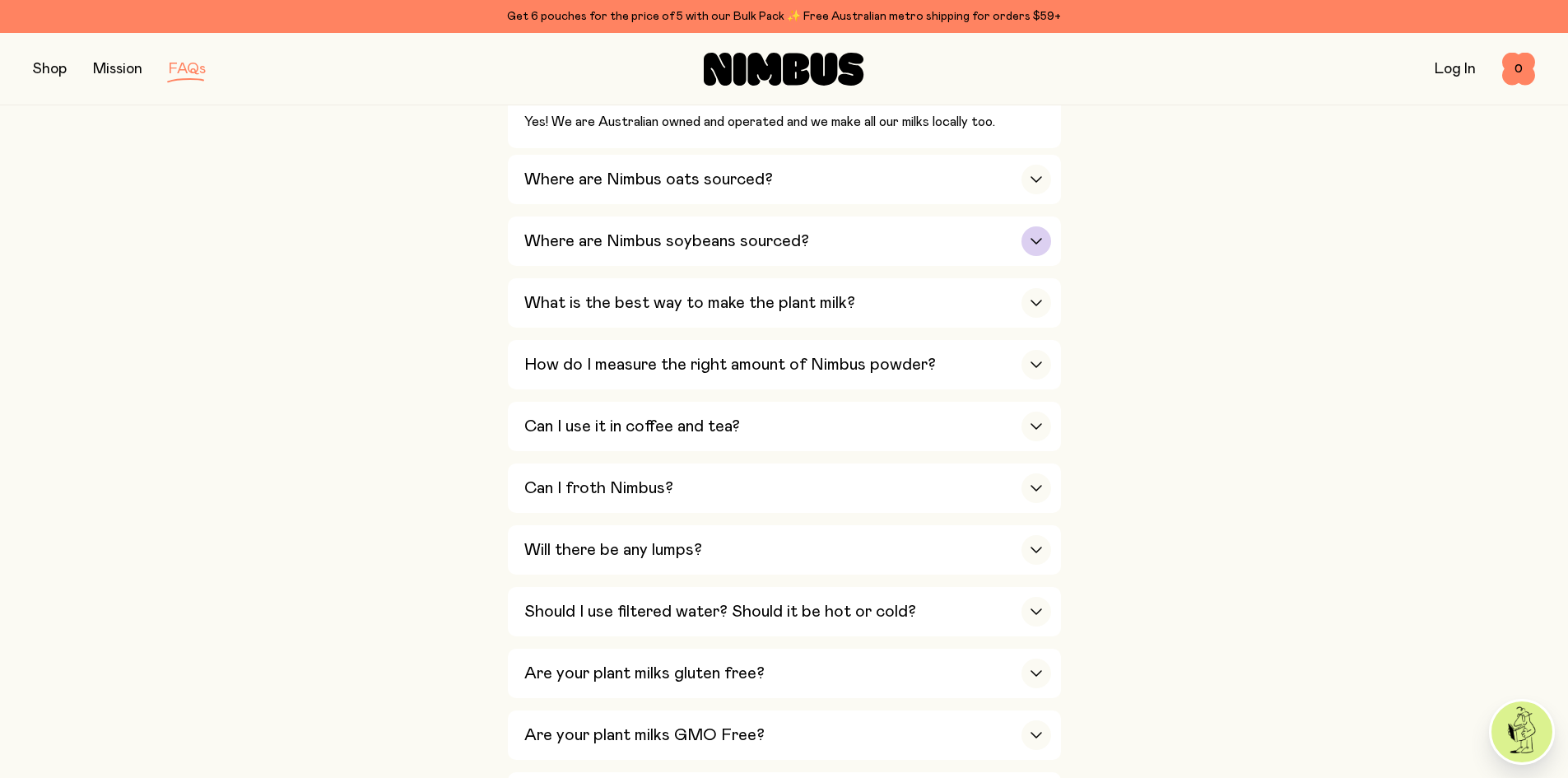
click at [1037, 251] on div "button" at bounding box center [1036, 240] width 29 height 29
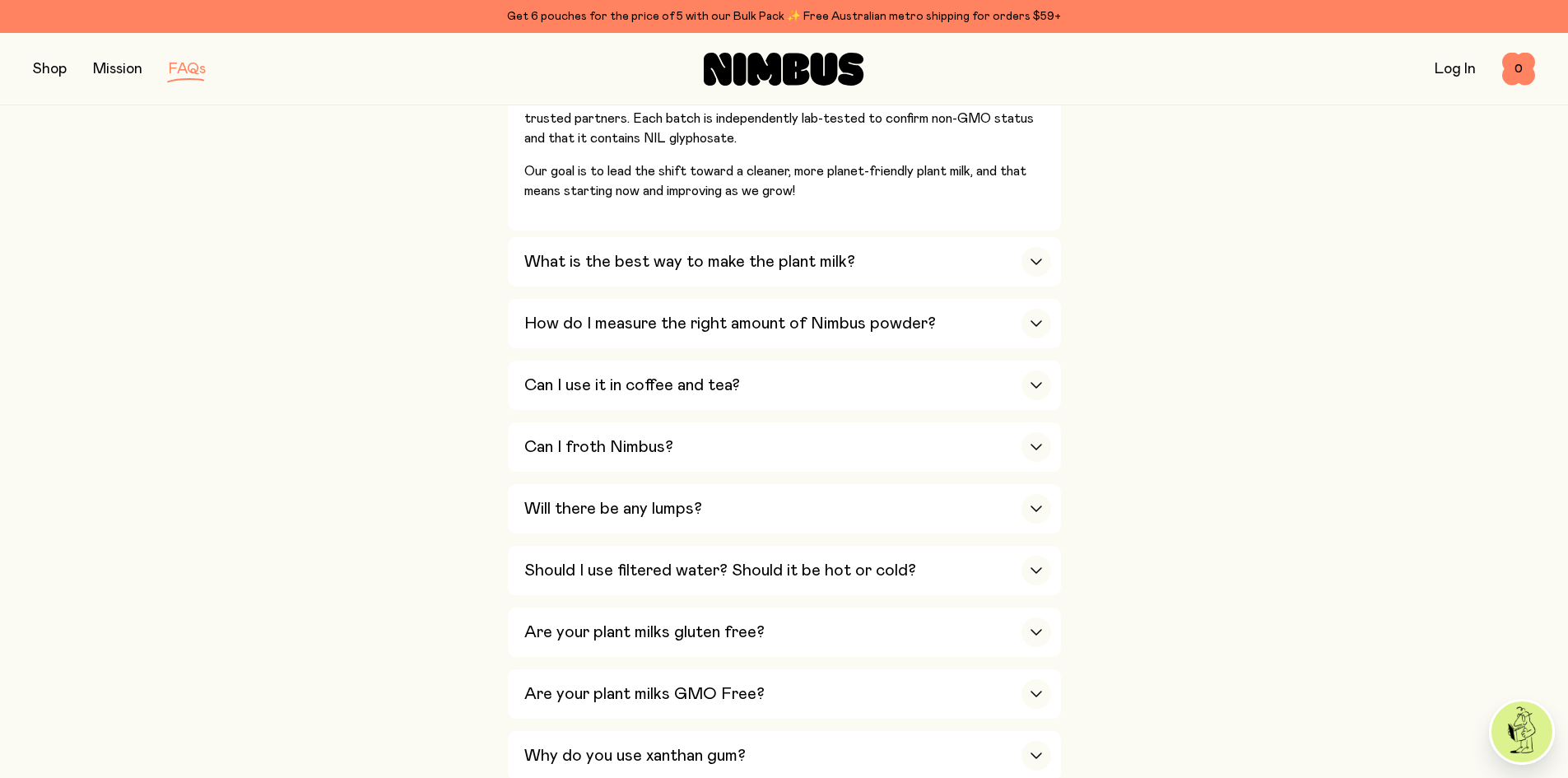
scroll to position [741, 0]
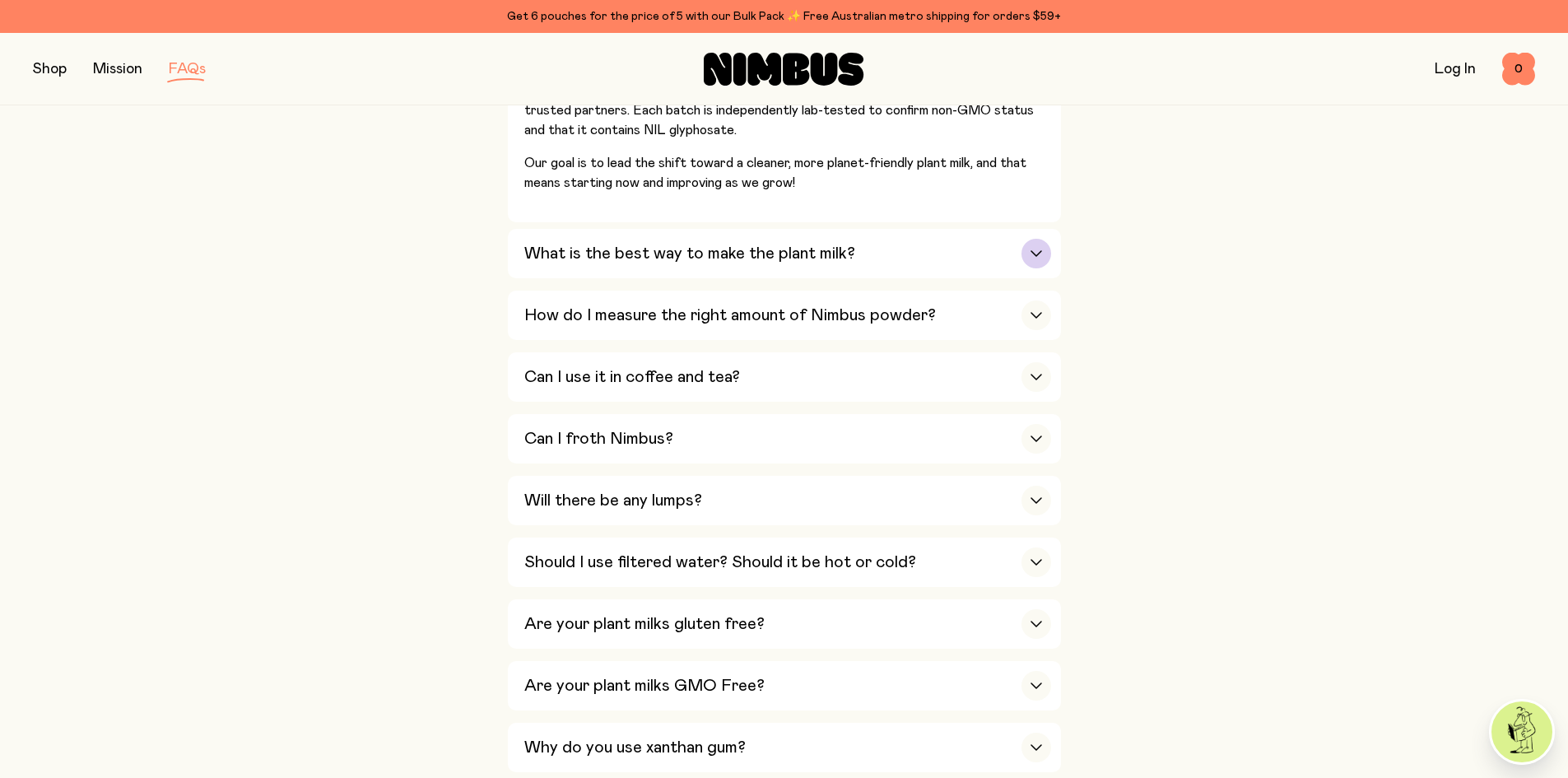
click at [1038, 247] on div "button" at bounding box center [1036, 253] width 29 height 29
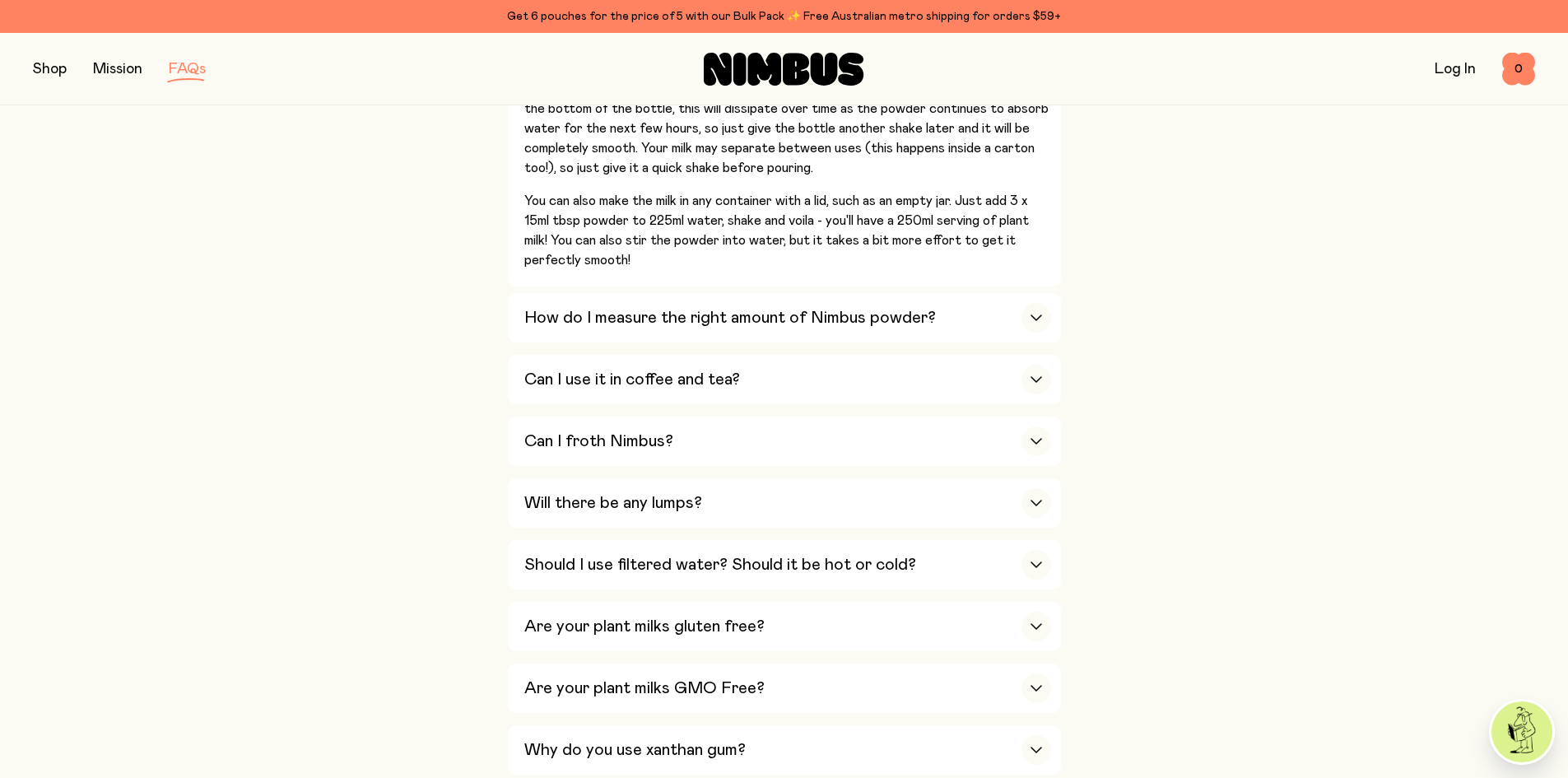
scroll to position [823, 0]
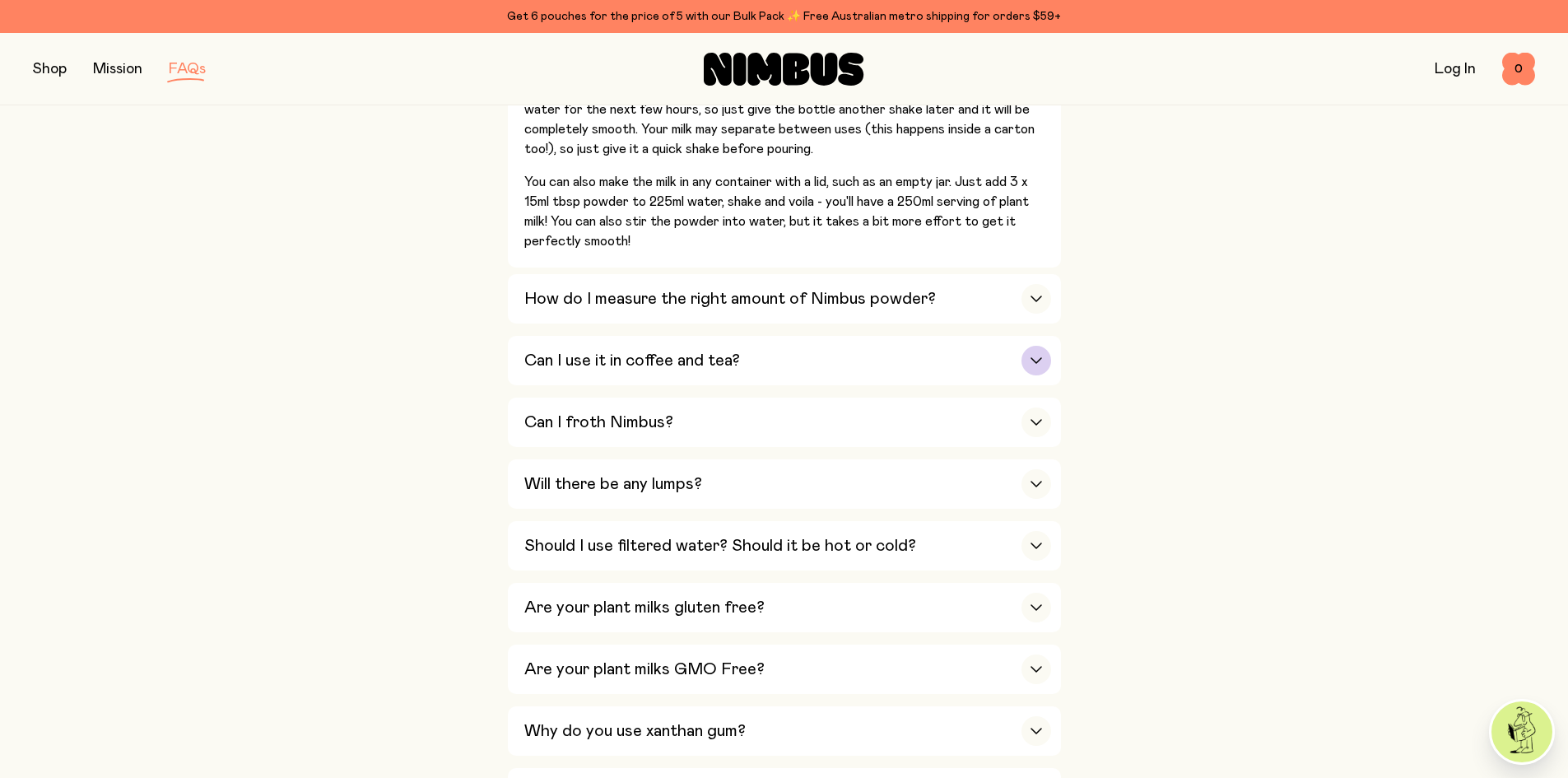
click at [1034, 351] on div "button" at bounding box center [1036, 360] width 29 height 29
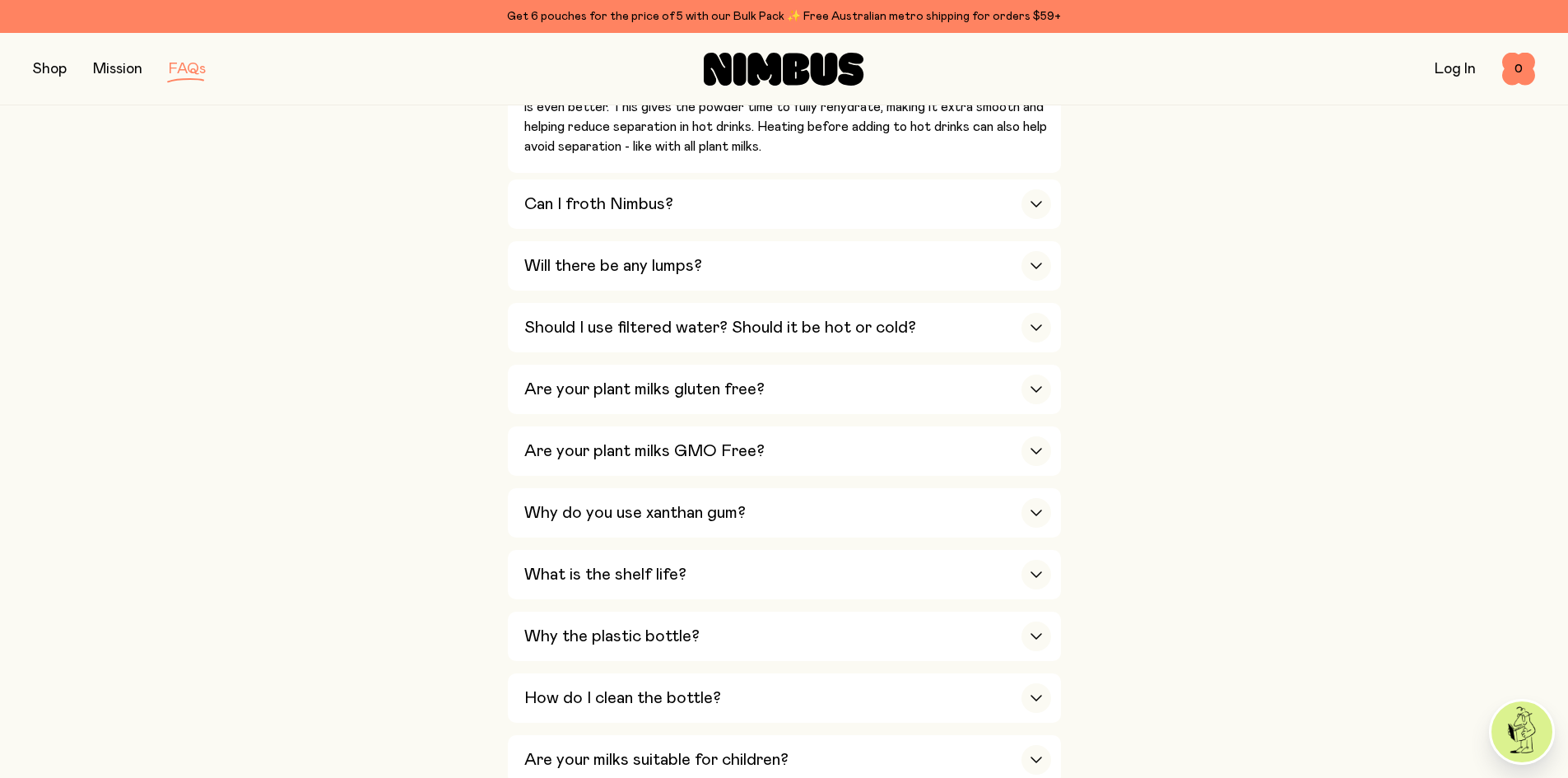
scroll to position [1070, 0]
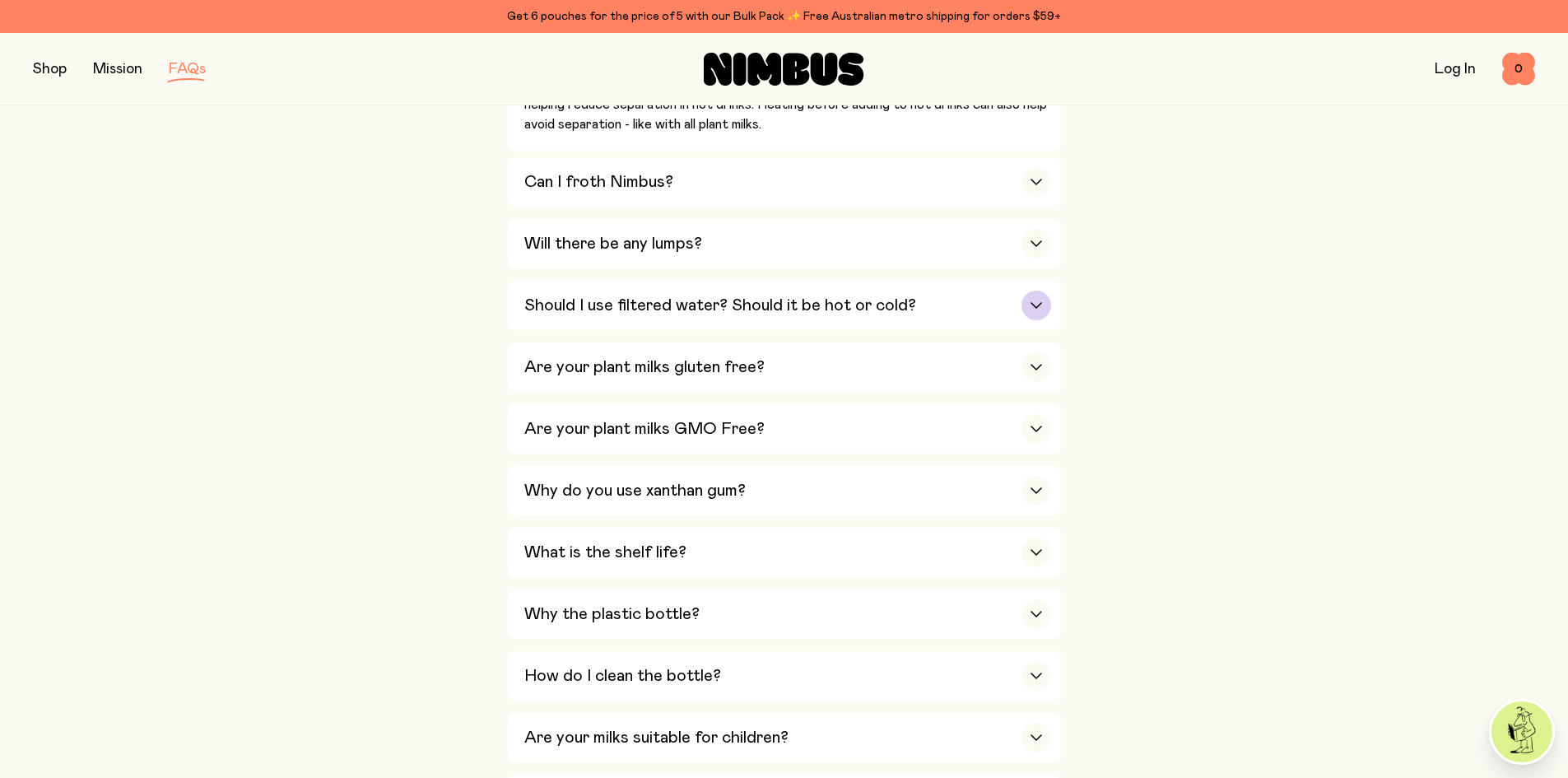
click at [1029, 302] on icon "button" at bounding box center [1036, 306] width 13 height 7
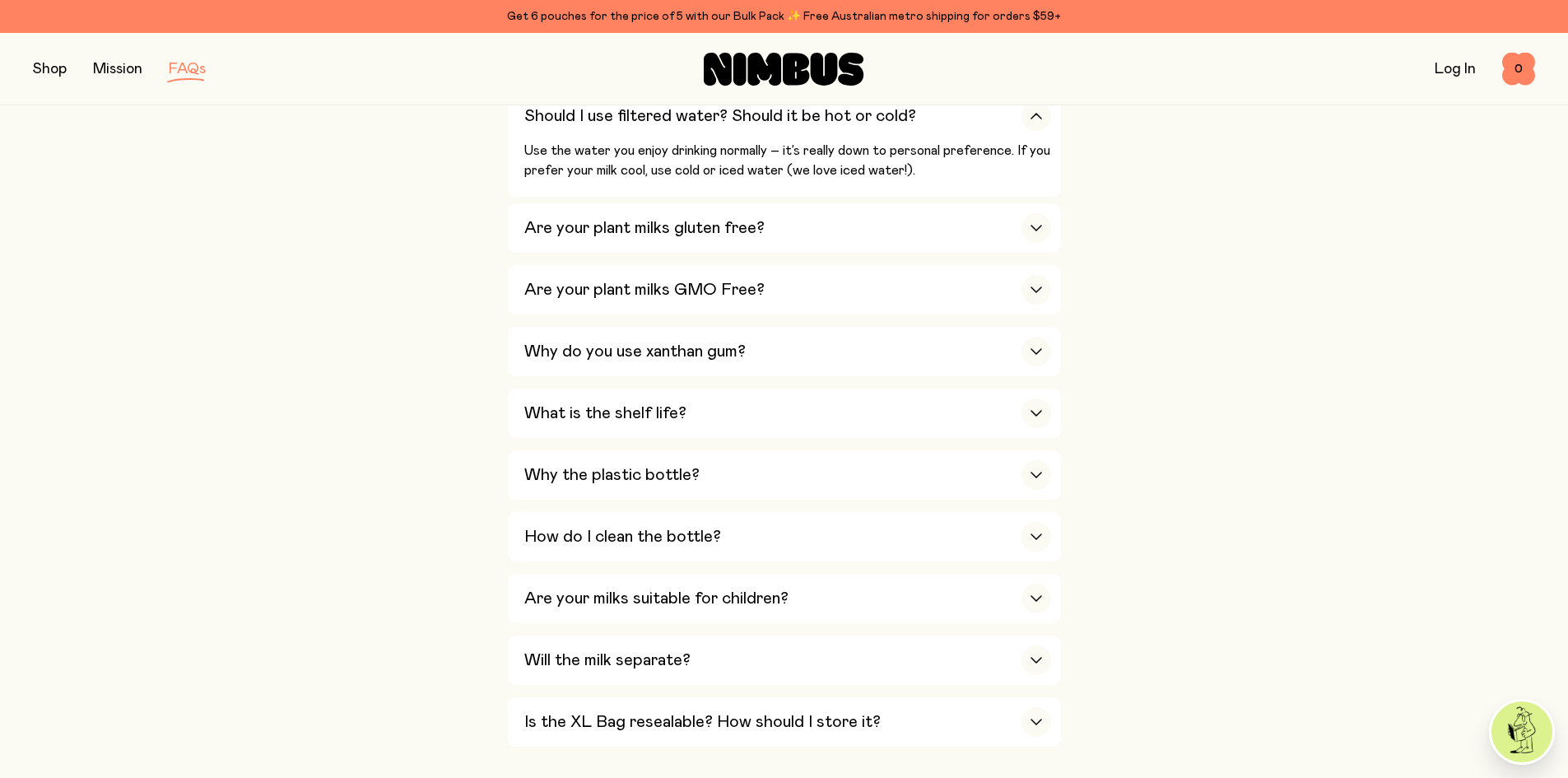
scroll to position [987, 0]
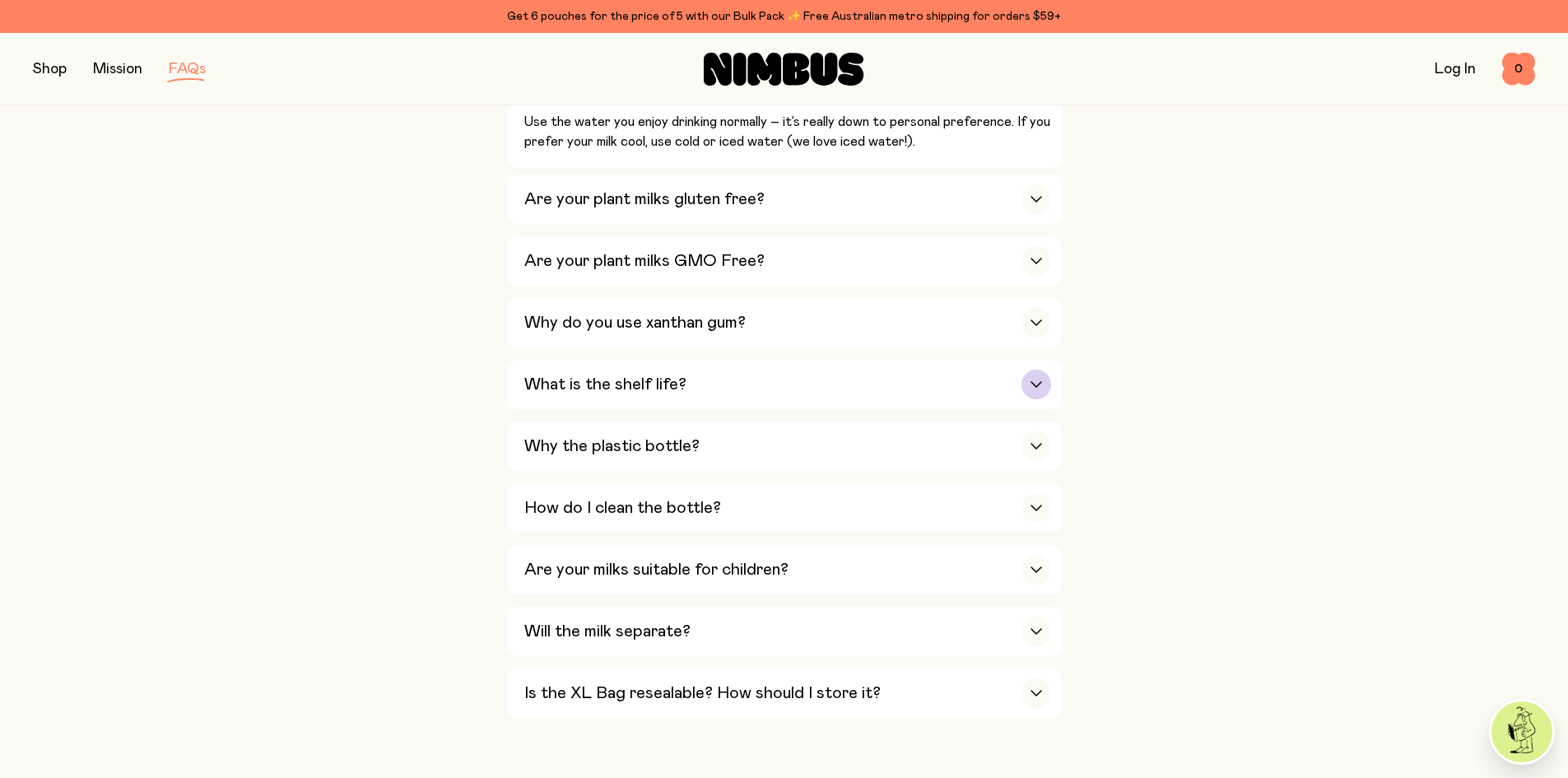
click at [1045, 374] on div "button" at bounding box center [1036, 384] width 29 height 29
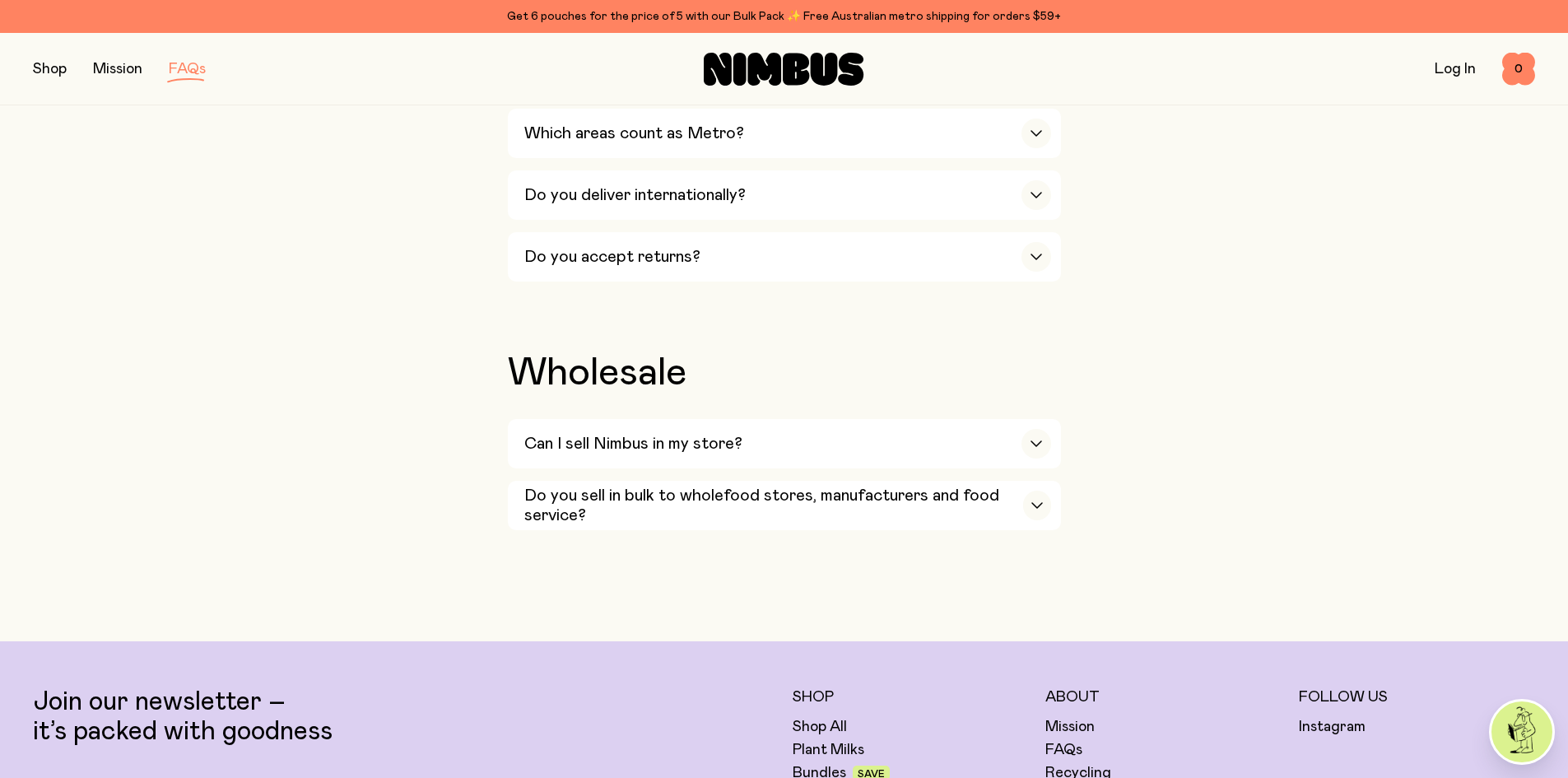
scroll to position [3210, 0]
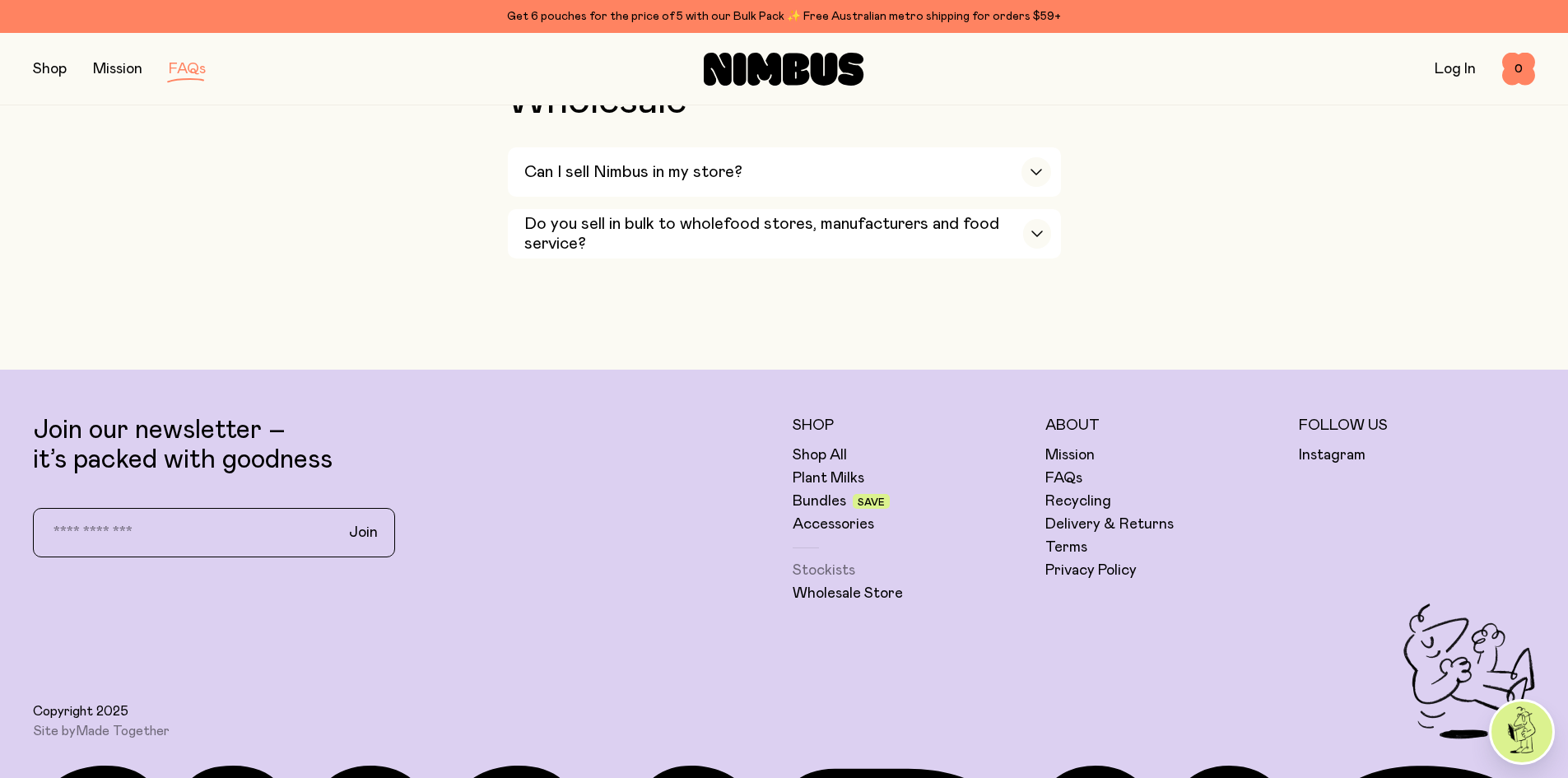
click at [828, 560] on link "Stockists" at bounding box center [823, 570] width 63 height 20
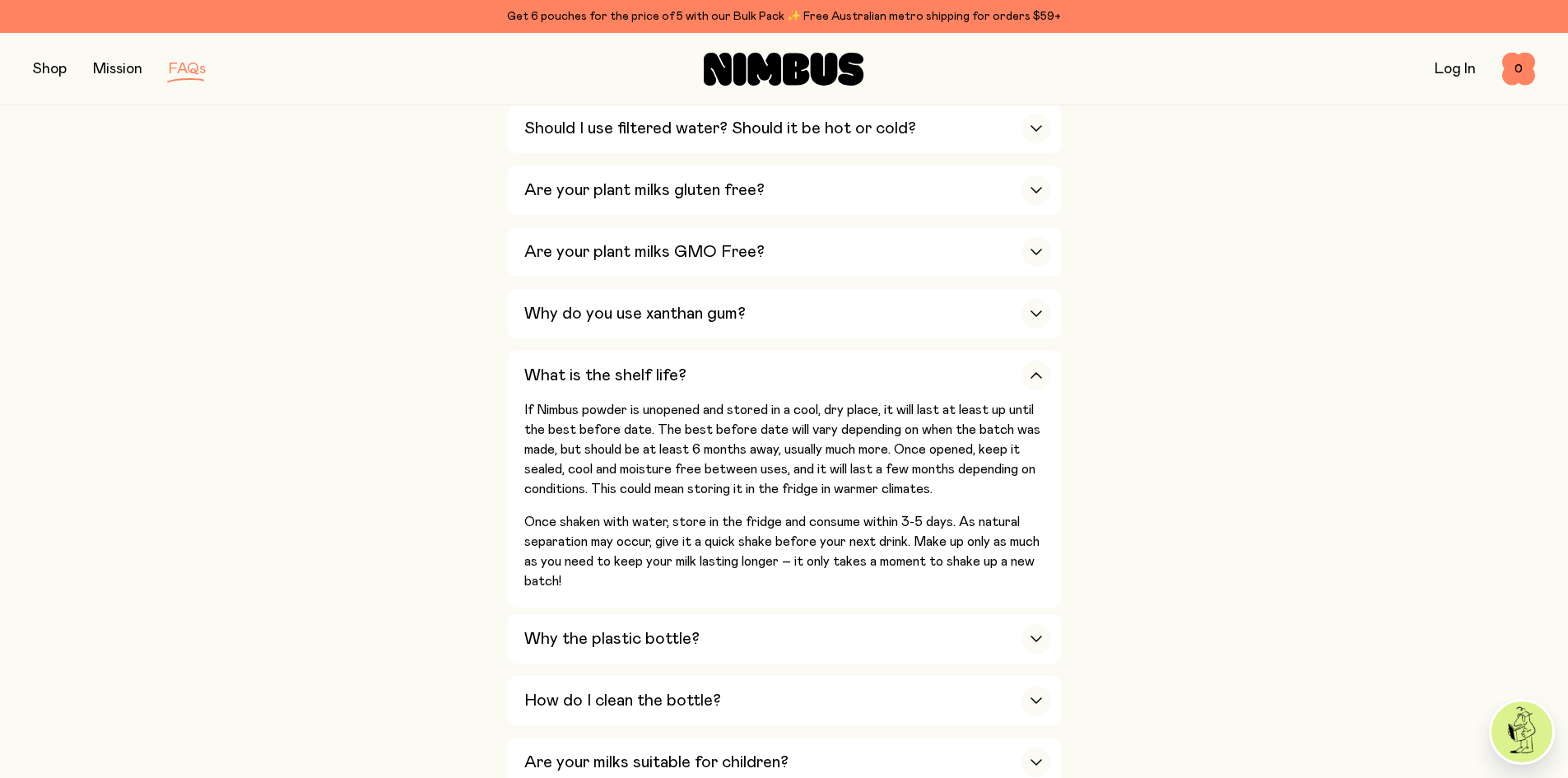
scroll to position [265, 0]
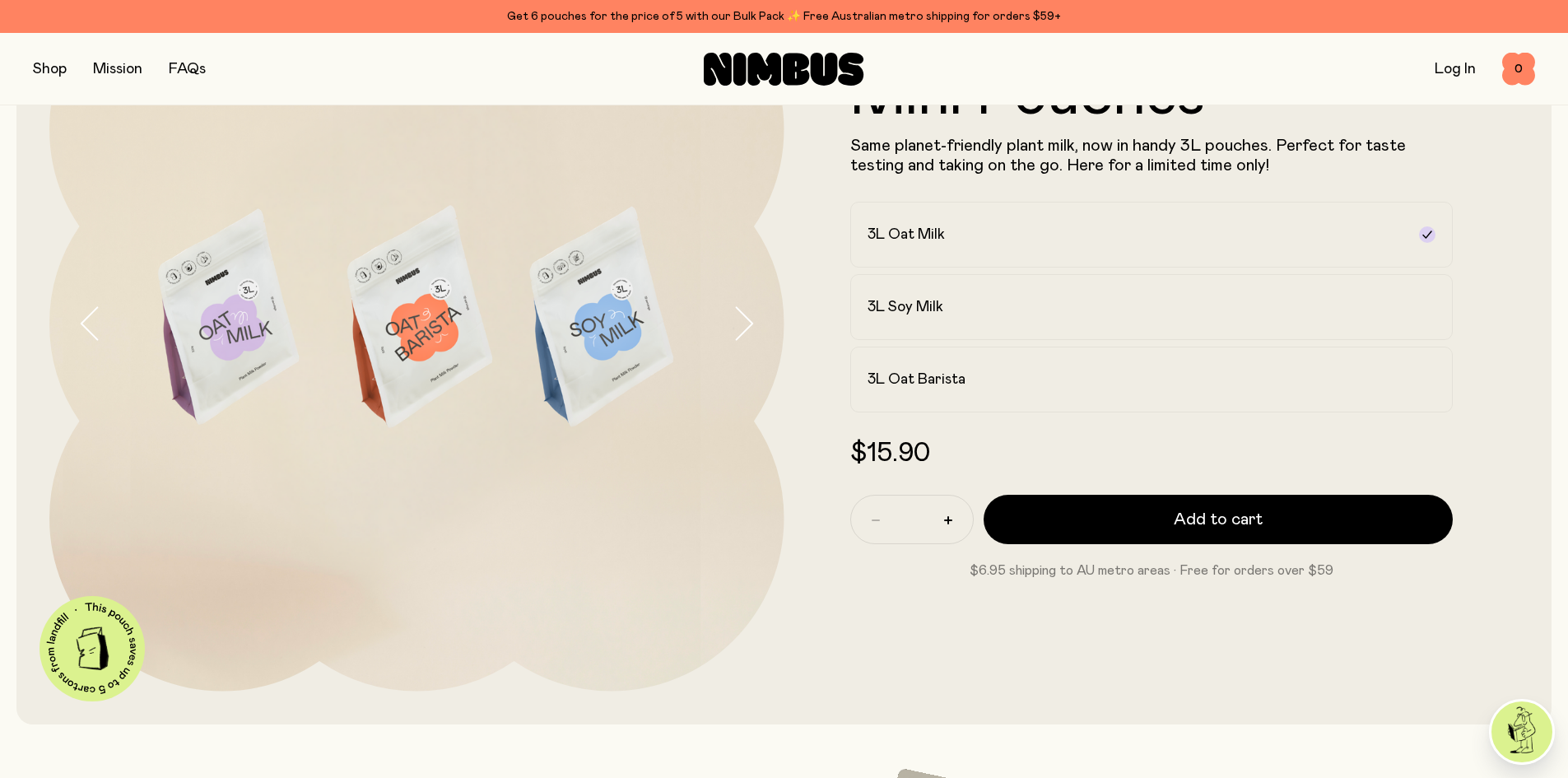
scroll to position [82, 0]
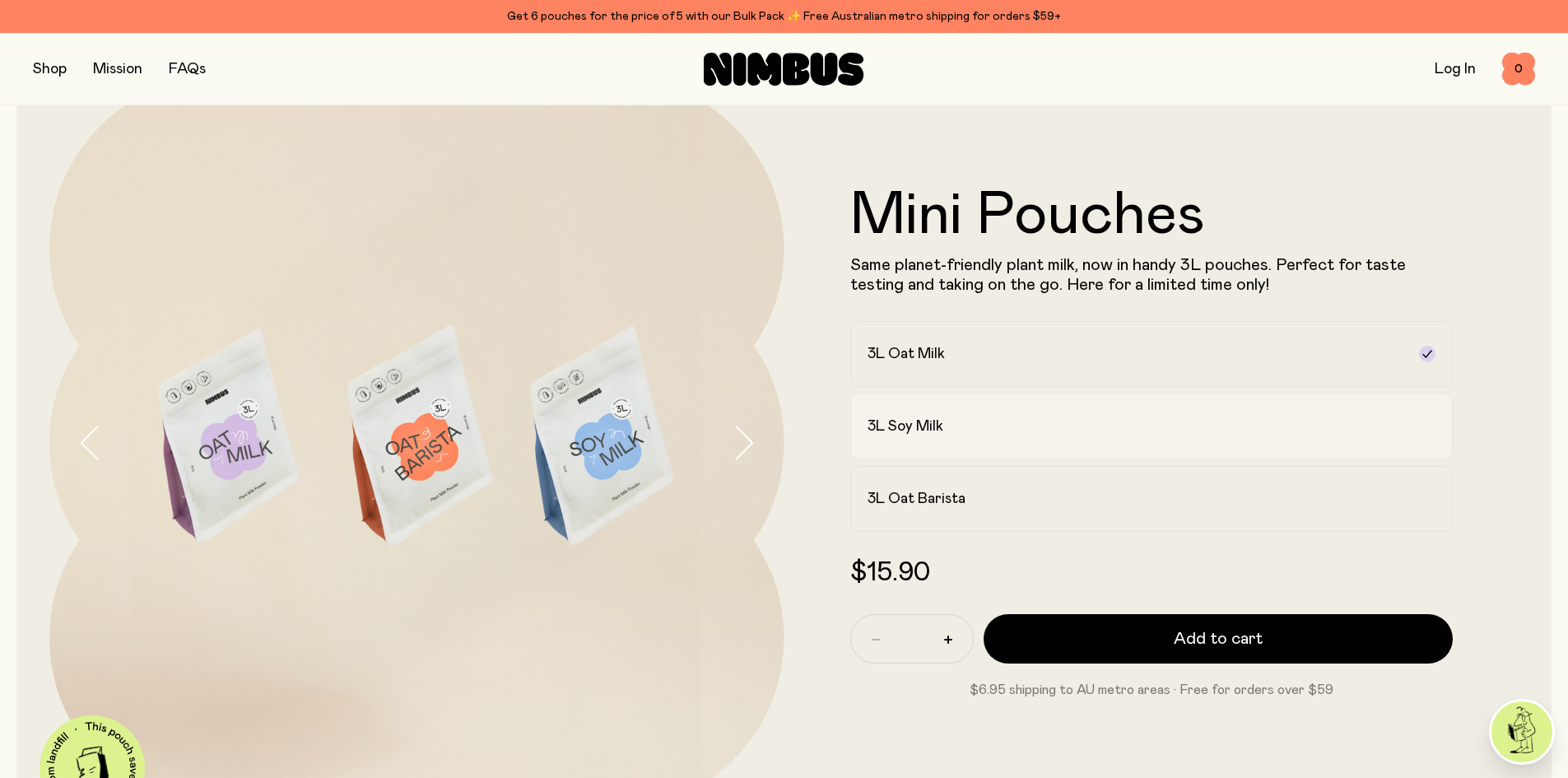
click at [1071, 415] on label "3L Soy Milk" at bounding box center [1152, 426] width 603 height 66
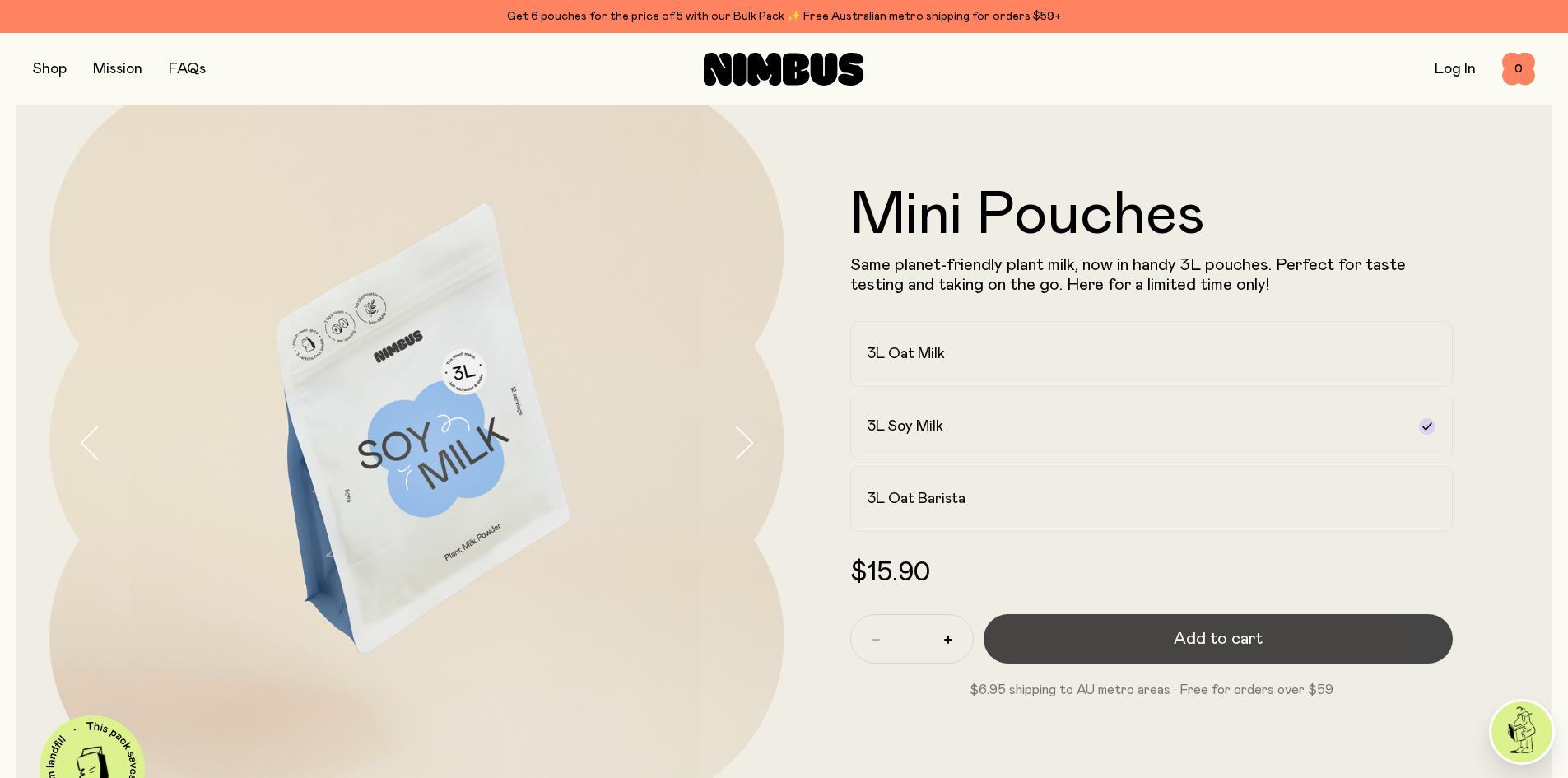
click at [1179, 649] on span "Add to cart" at bounding box center [1218, 639] width 89 height 23
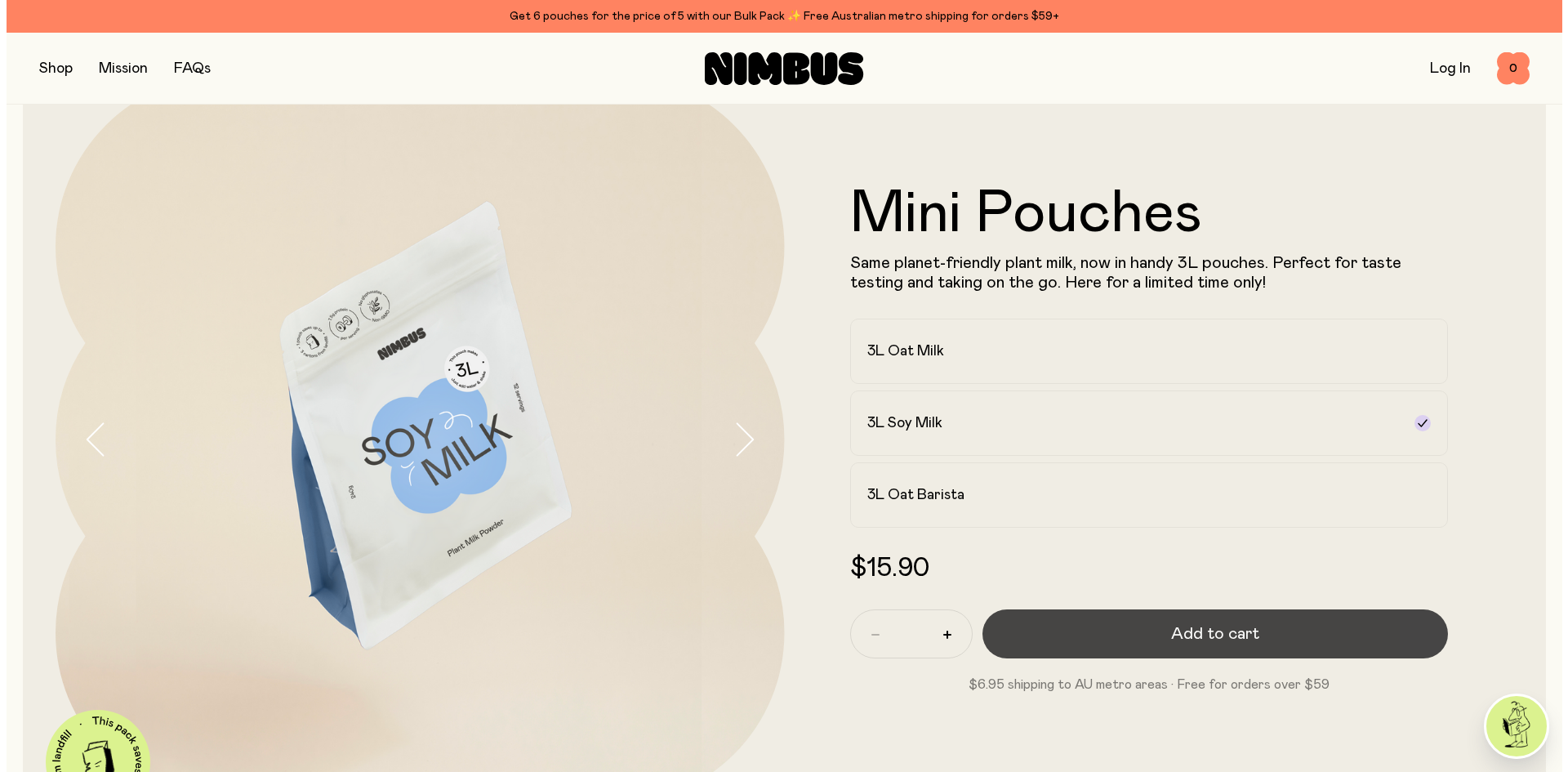
scroll to position [0, 0]
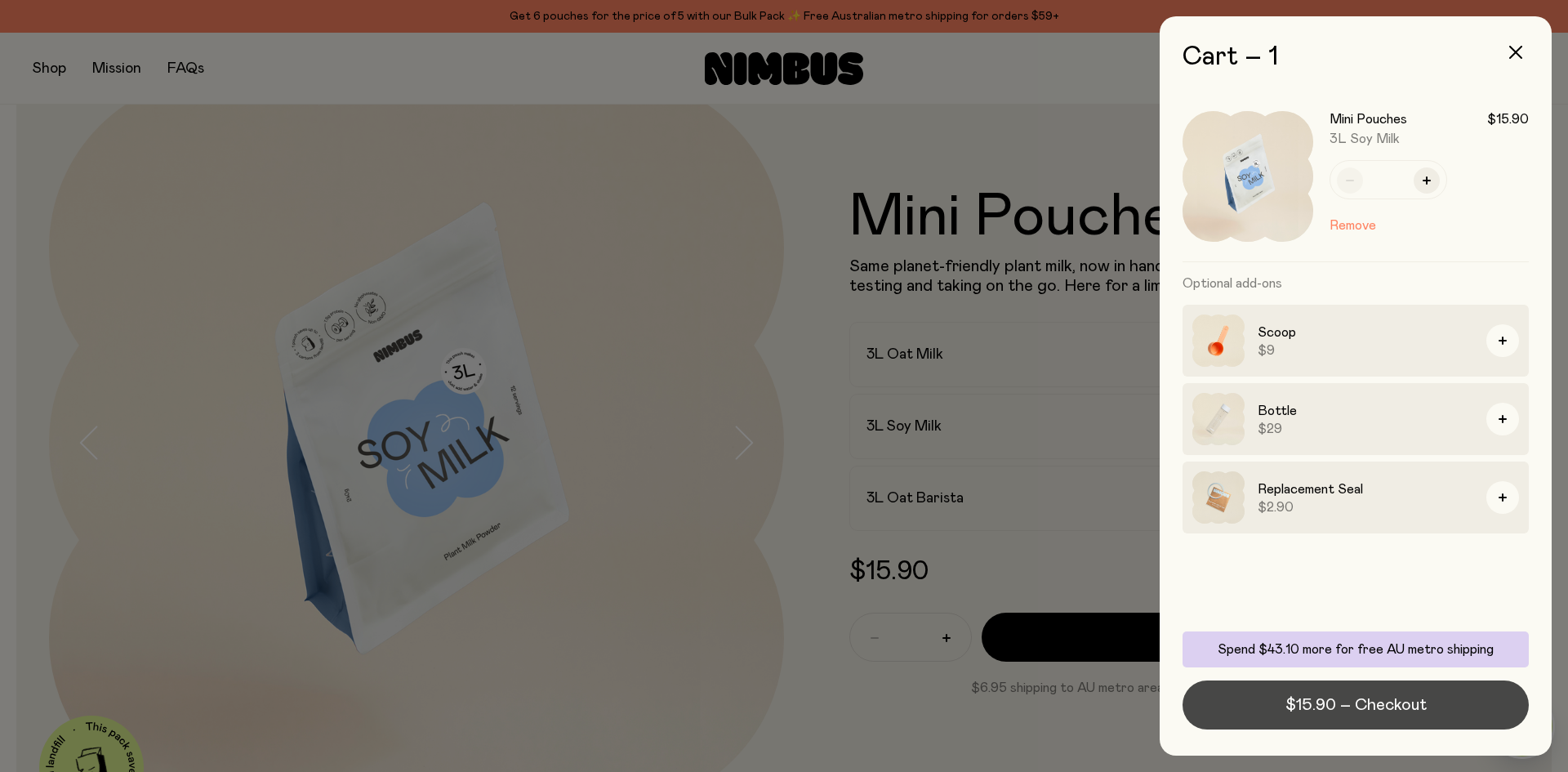
click at [1354, 709] on span "$15.90 – Checkout" at bounding box center [1356, 705] width 141 height 23
